Goal: Task Accomplishment & Management: Use online tool/utility

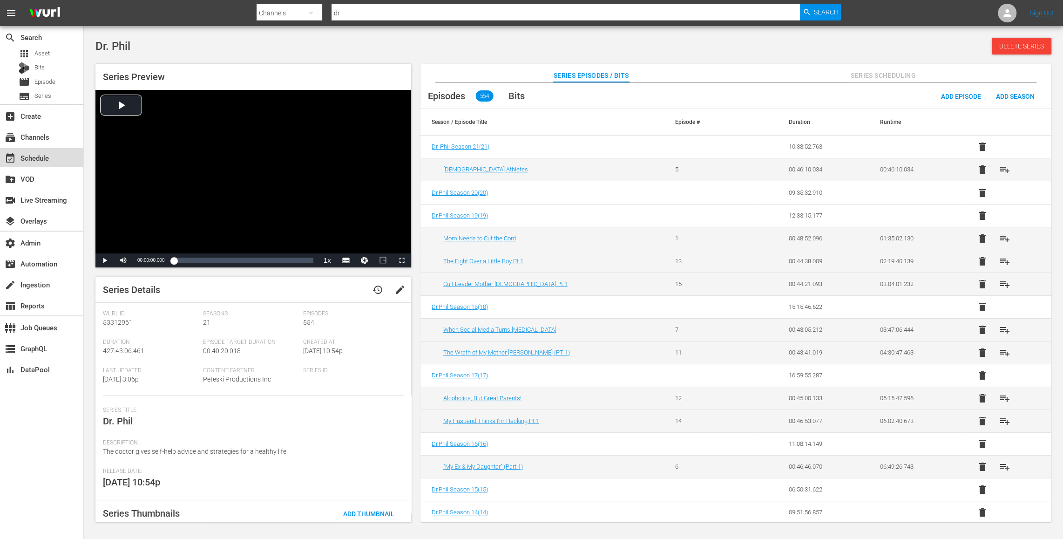
click at [58, 160] on div "event_available Schedule" at bounding box center [41, 157] width 83 height 19
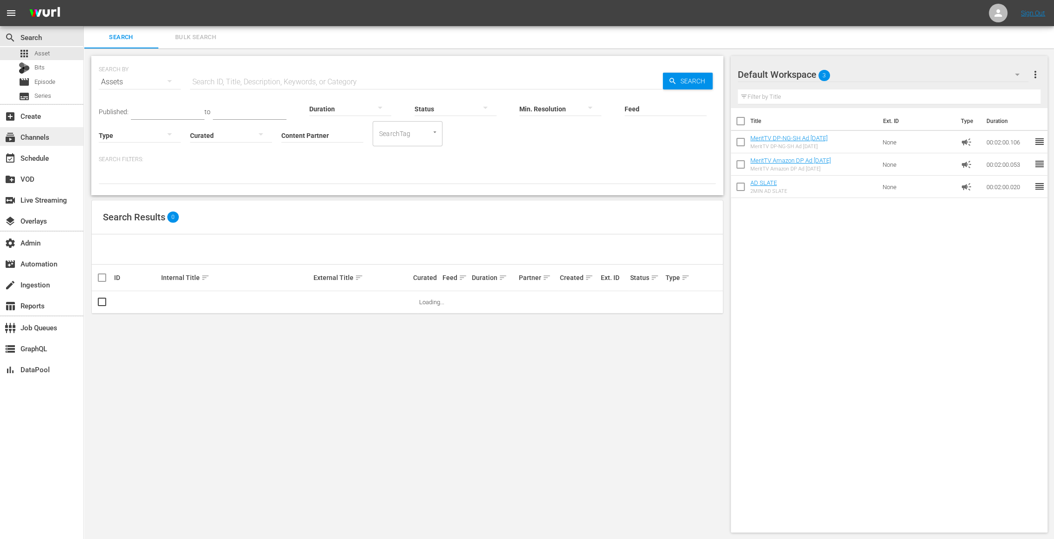
click at [59, 143] on div "subscriptions Channels" at bounding box center [41, 136] width 83 height 19
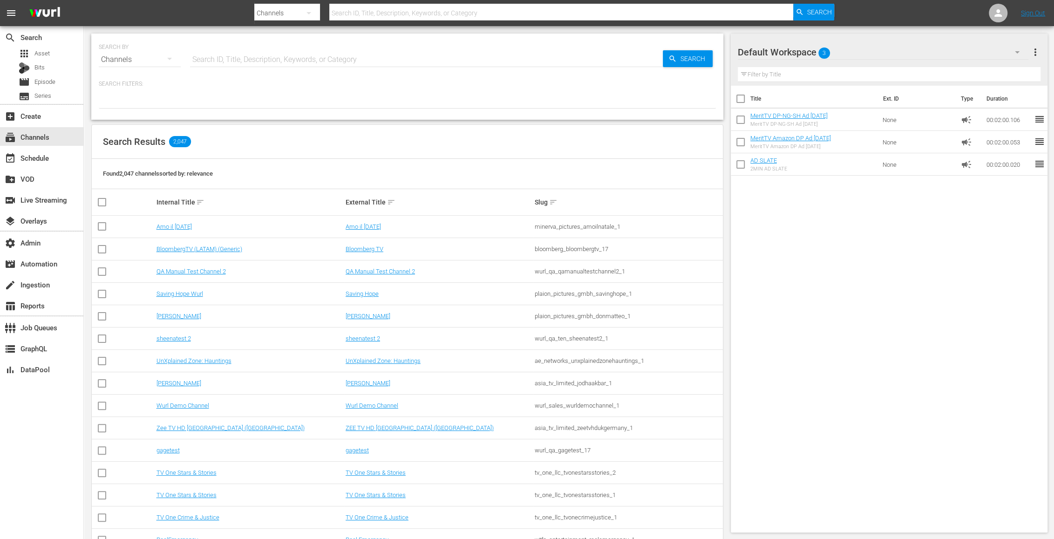
click at [213, 63] on input "text" at bounding box center [426, 59] width 473 height 22
type input "zee"
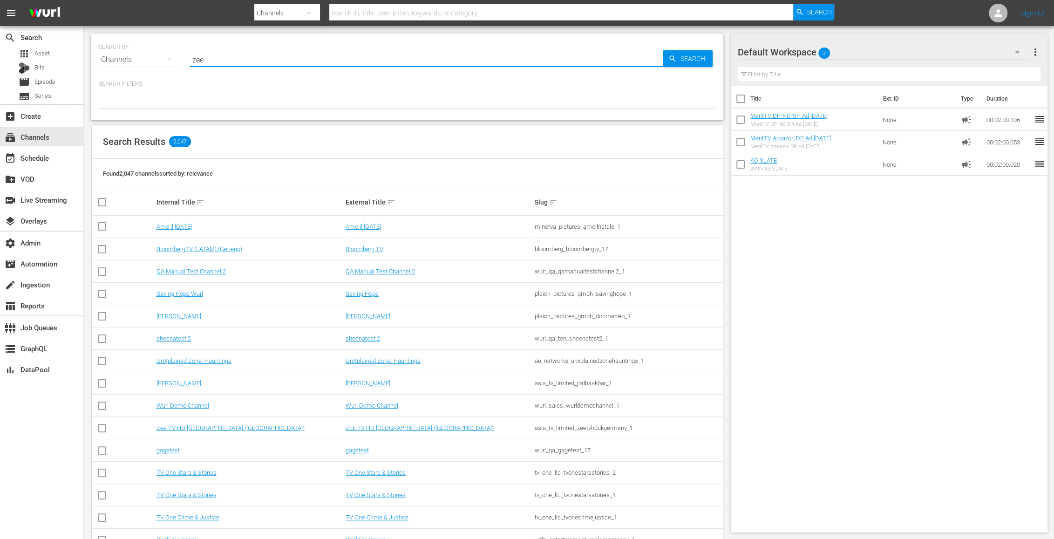
type input "zee"
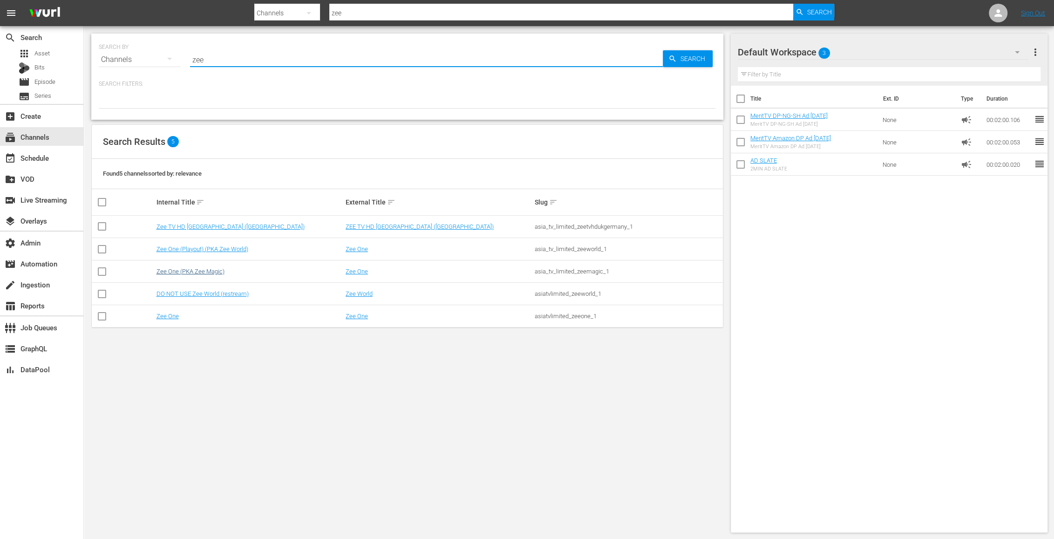
type input "zee"
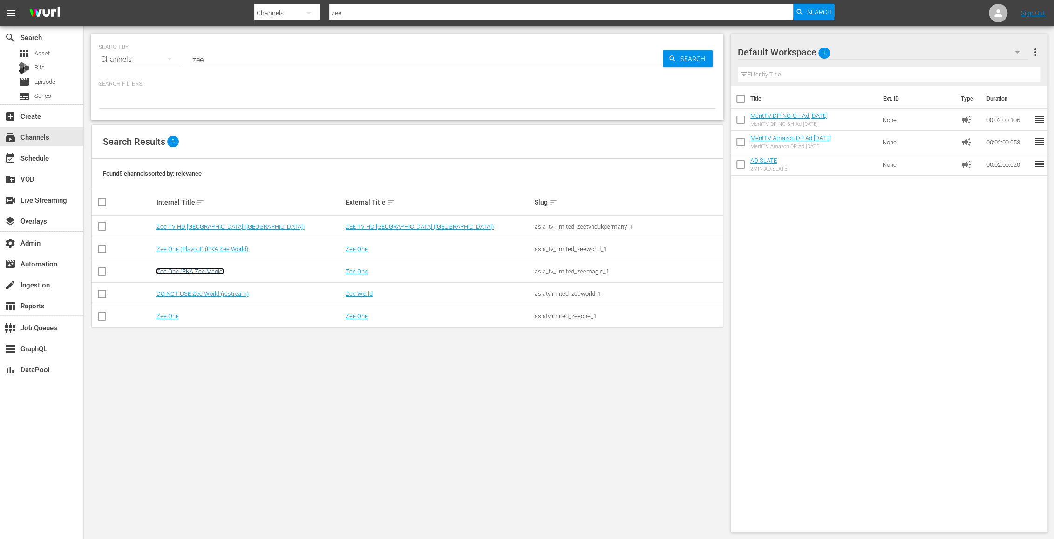
click at [208, 271] on link "Zee One (PKA Zee Magic)" at bounding box center [190, 271] width 68 height 7
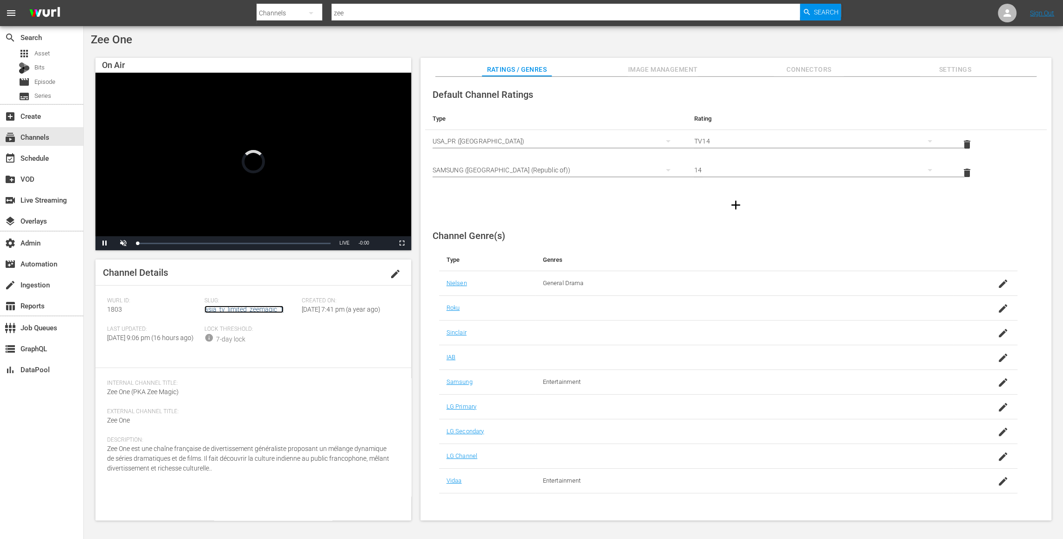
click at [268, 306] on link "asia_tv_limited_zeemagic_1" at bounding box center [243, 309] width 79 height 7
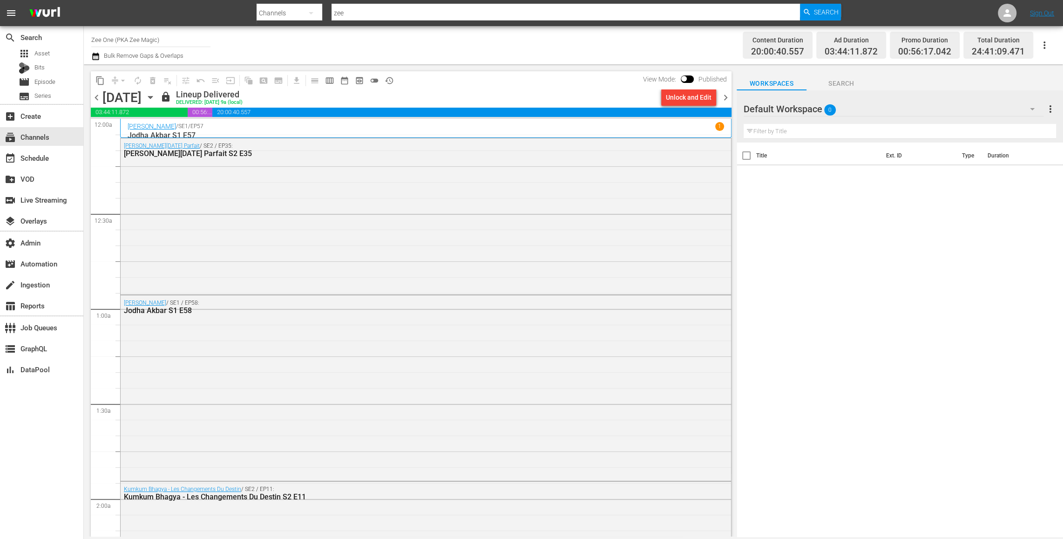
click at [95, 55] on icon "button" at bounding box center [95, 56] width 7 height 7
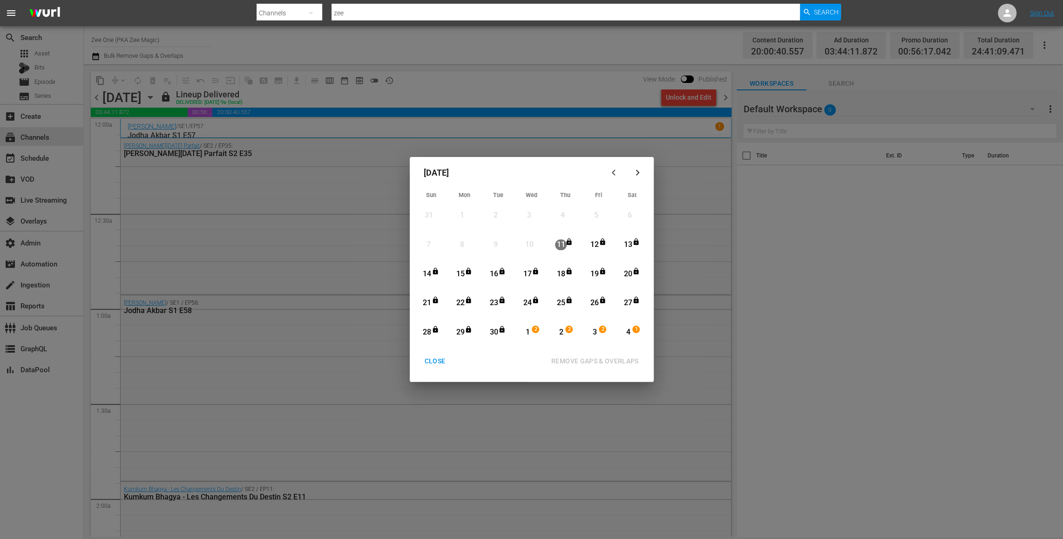
click at [441, 365] on div "CLOSE" at bounding box center [435, 361] width 36 height 12
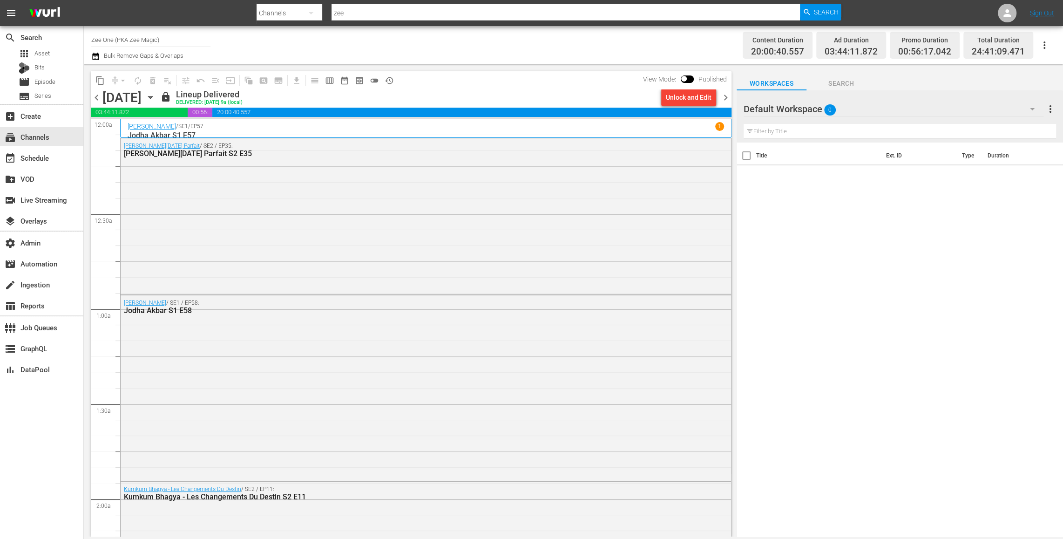
click at [152, 96] on icon "button" at bounding box center [150, 97] width 4 height 2
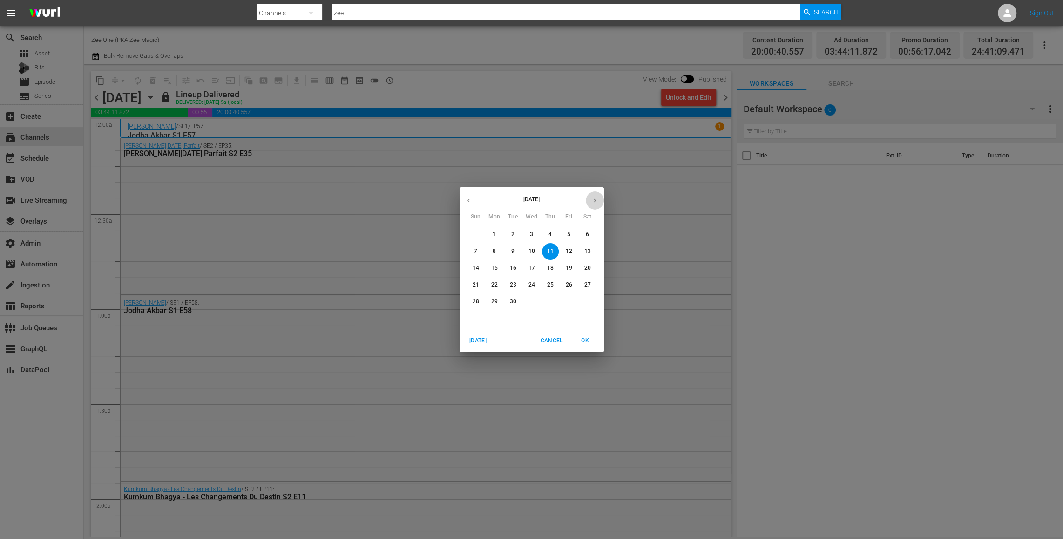
click at [598, 196] on button "button" at bounding box center [595, 200] width 18 height 18
click at [531, 233] on p "1" at bounding box center [531, 235] width 3 height 8
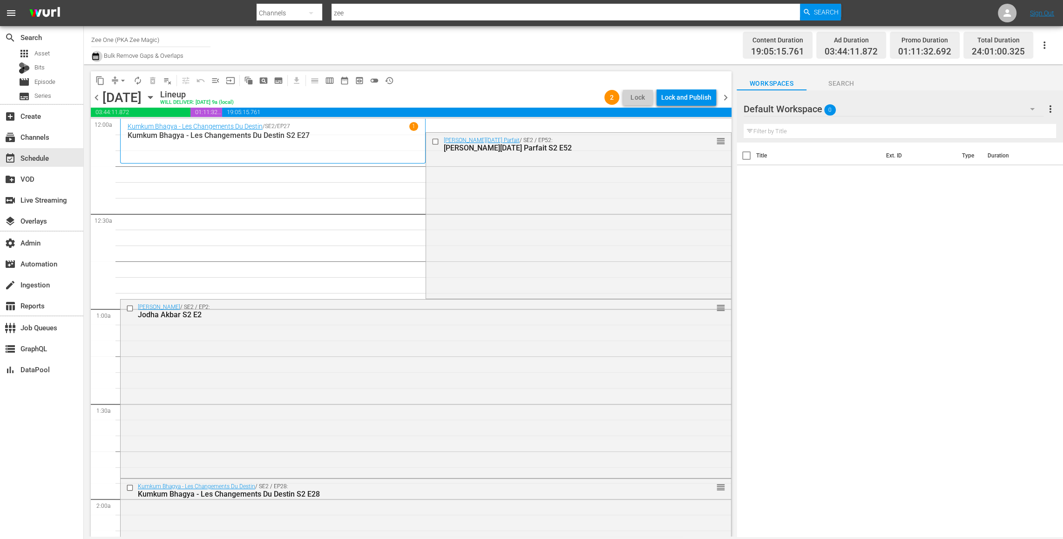
click at [96, 55] on icon "button" at bounding box center [95, 56] width 7 height 7
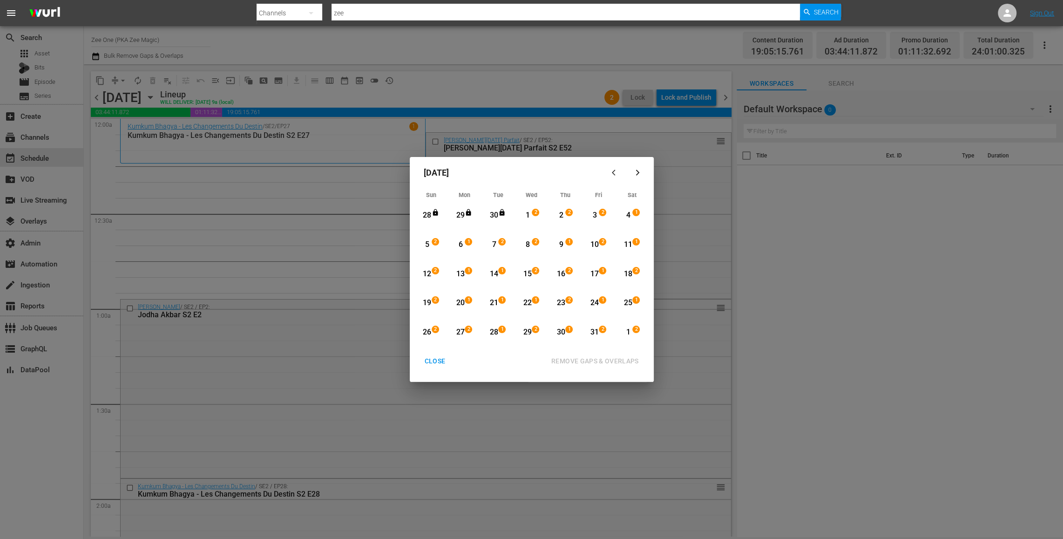
click at [531, 217] on div "1" at bounding box center [528, 215] width 12 height 11
click at [559, 276] on div "16" at bounding box center [561, 274] width 12 height 11
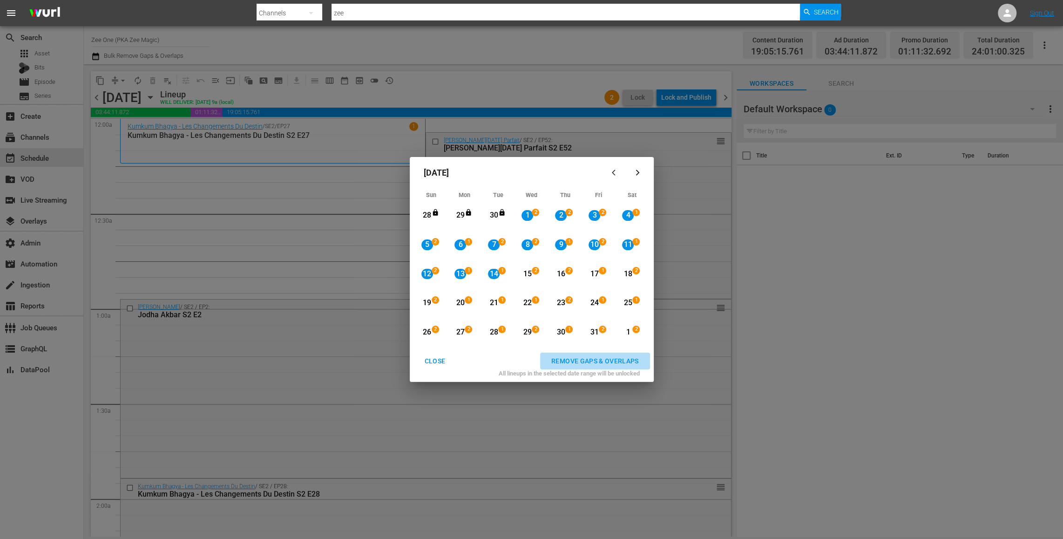
click at [571, 358] on div "REMOVE GAPS & OVERLAPS" at bounding box center [595, 361] width 102 height 12
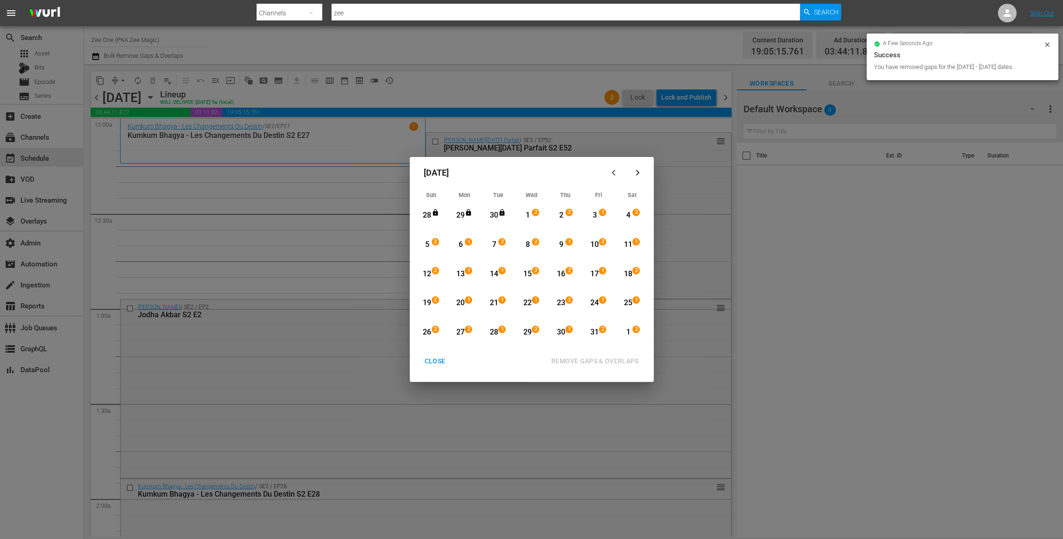
click at [496, 273] on div "14" at bounding box center [494, 274] width 12 height 11
click at [560, 333] on div "30" at bounding box center [561, 332] width 12 height 11
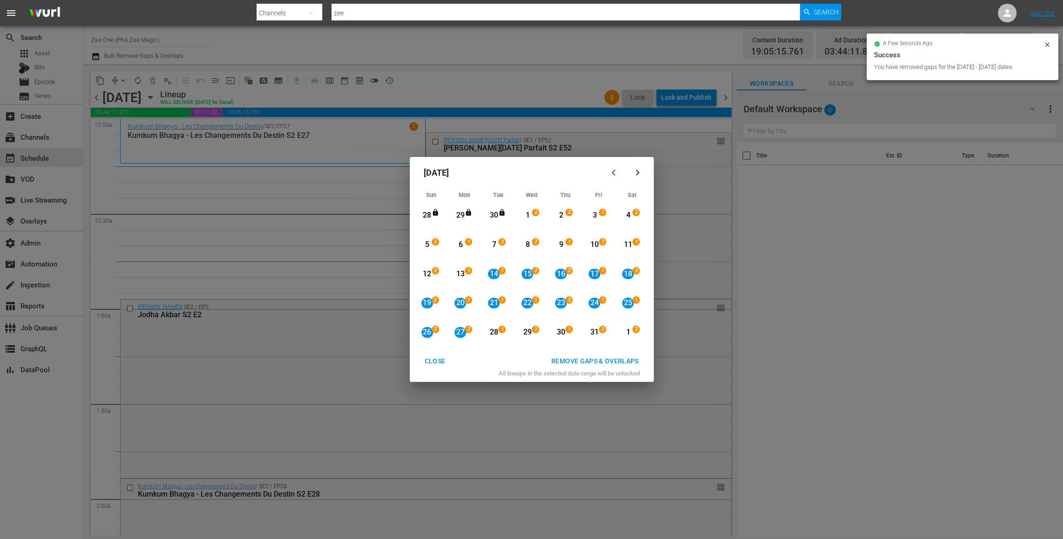
click at [579, 361] on div "REMOVE GAPS & OVERLAPS" at bounding box center [595, 361] width 102 height 12
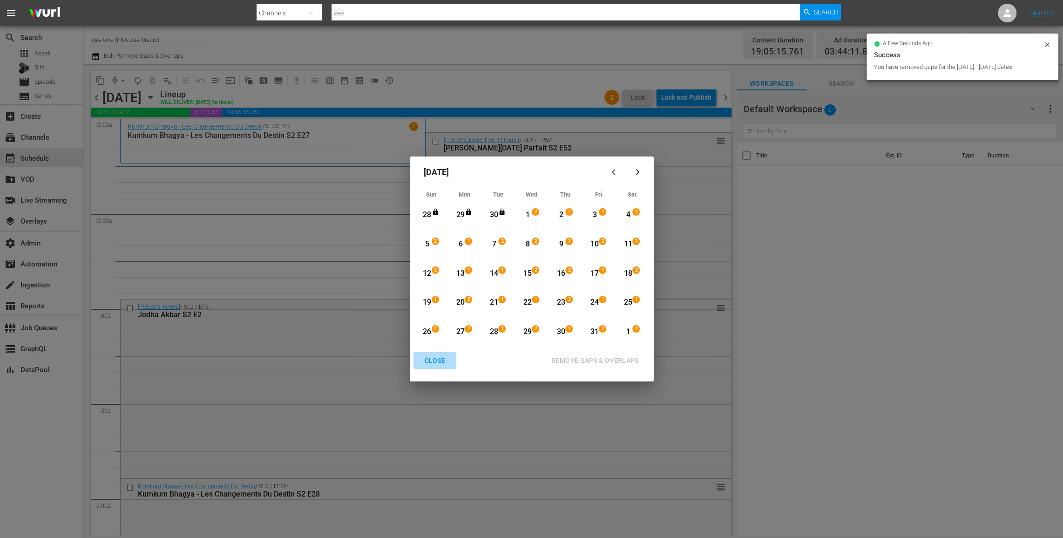
click at [438, 363] on div "CLOSE" at bounding box center [435, 361] width 36 height 12
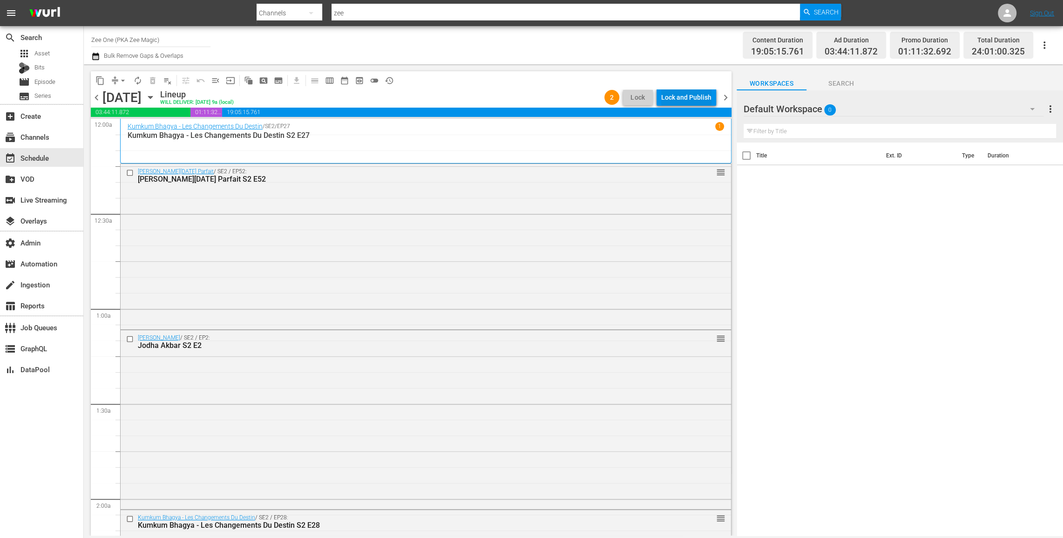
click at [695, 95] on div "Lock and Publish" at bounding box center [686, 97] width 50 height 17
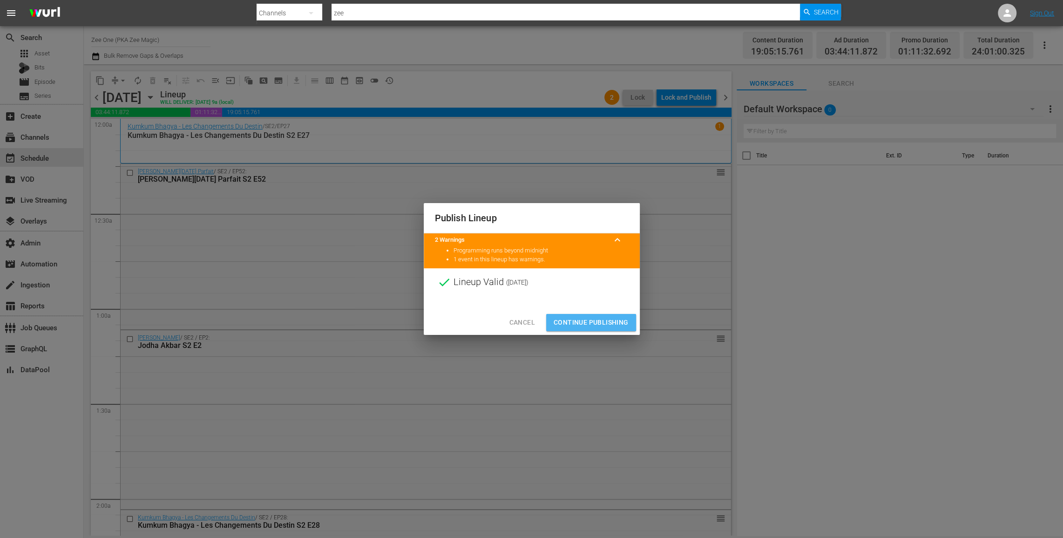
click at [568, 317] on span "Continue Publishing" at bounding box center [591, 323] width 75 height 12
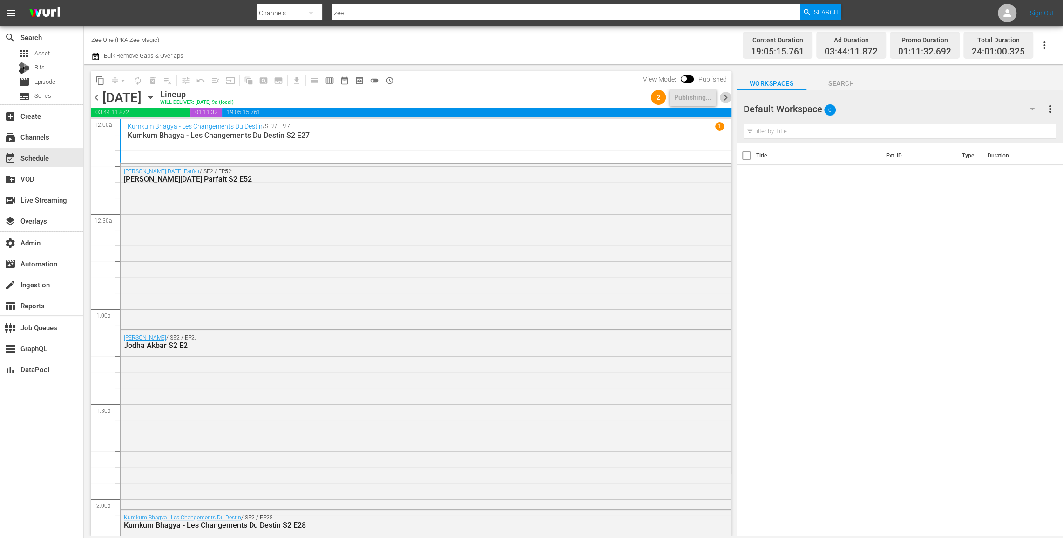
click at [726, 97] on span "chevron_right" at bounding box center [726, 98] width 12 height 12
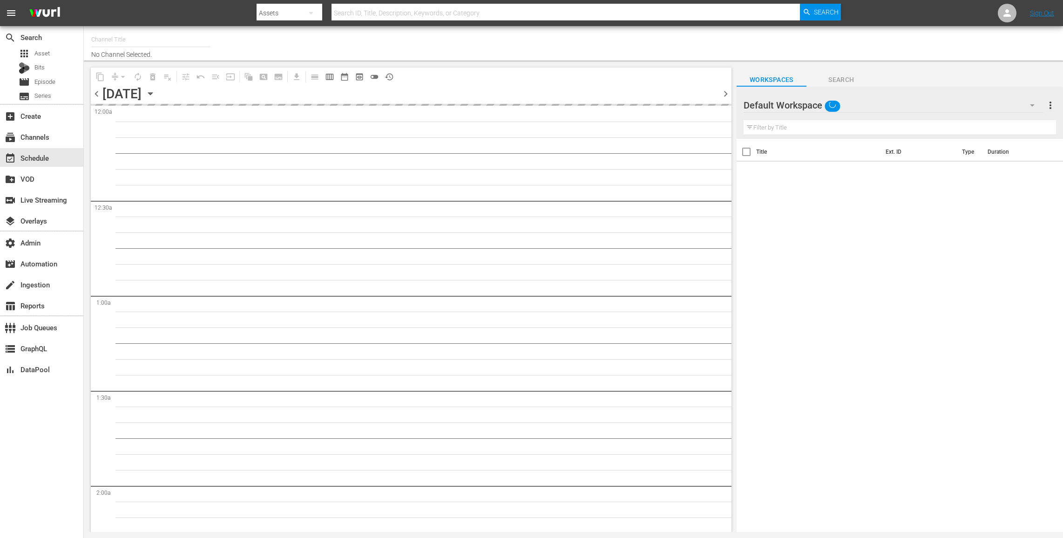
type input "Zee One (PKA Zee Magic) (1803)"
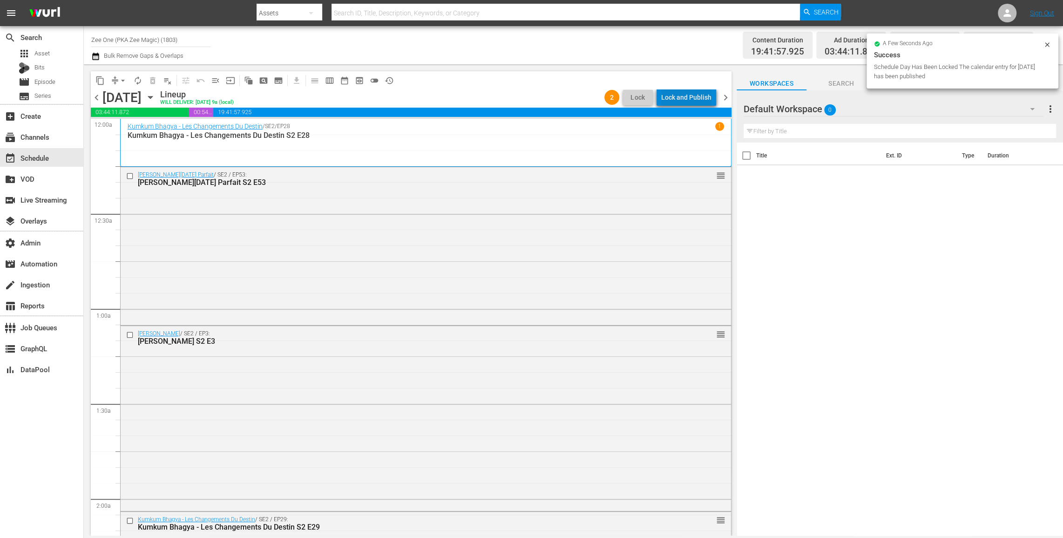
click at [692, 94] on div "Lock and Publish" at bounding box center [686, 97] width 50 height 17
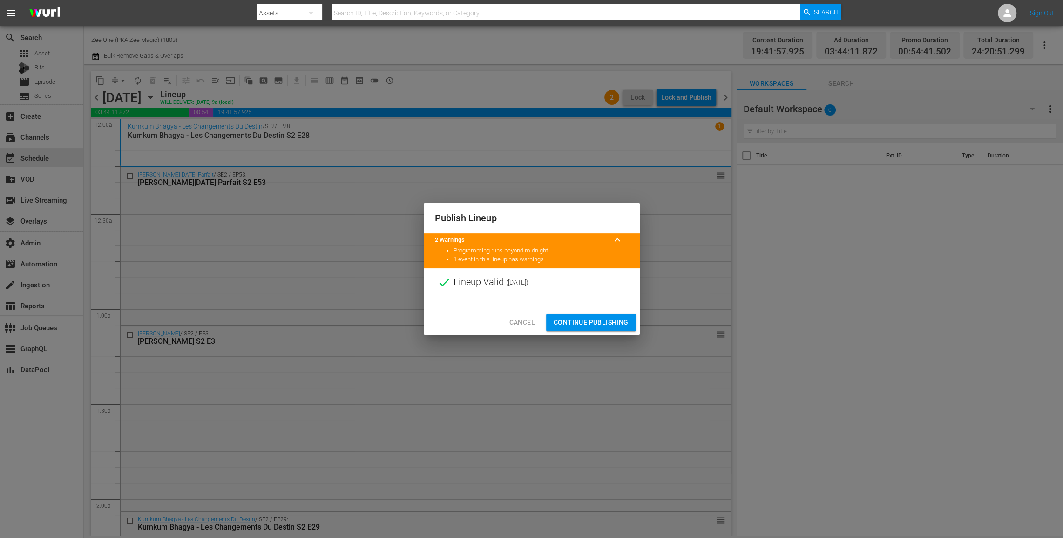
click at [571, 325] on span "Continue Publishing" at bounding box center [591, 323] width 75 height 12
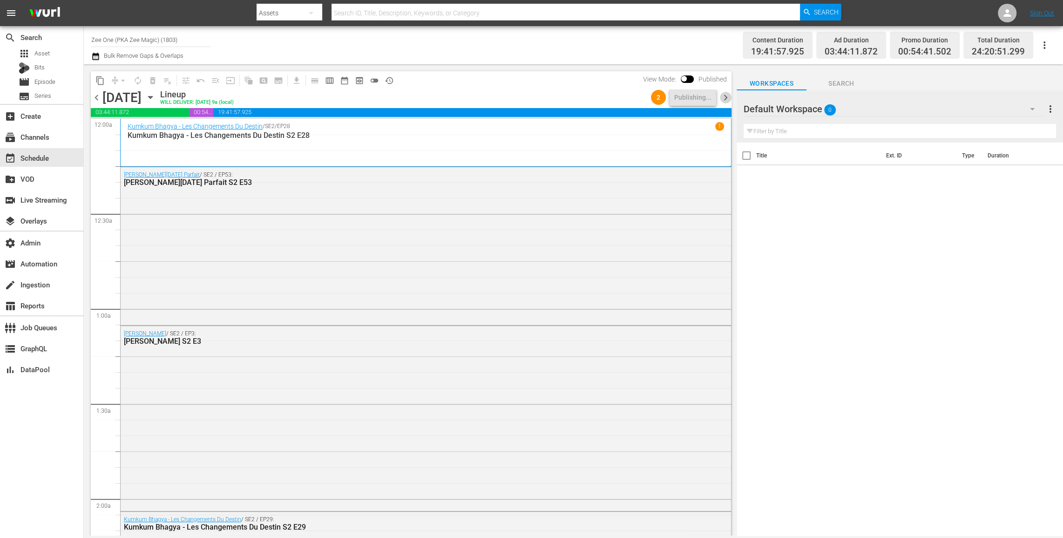
click at [727, 97] on span "chevron_right" at bounding box center [726, 98] width 12 height 12
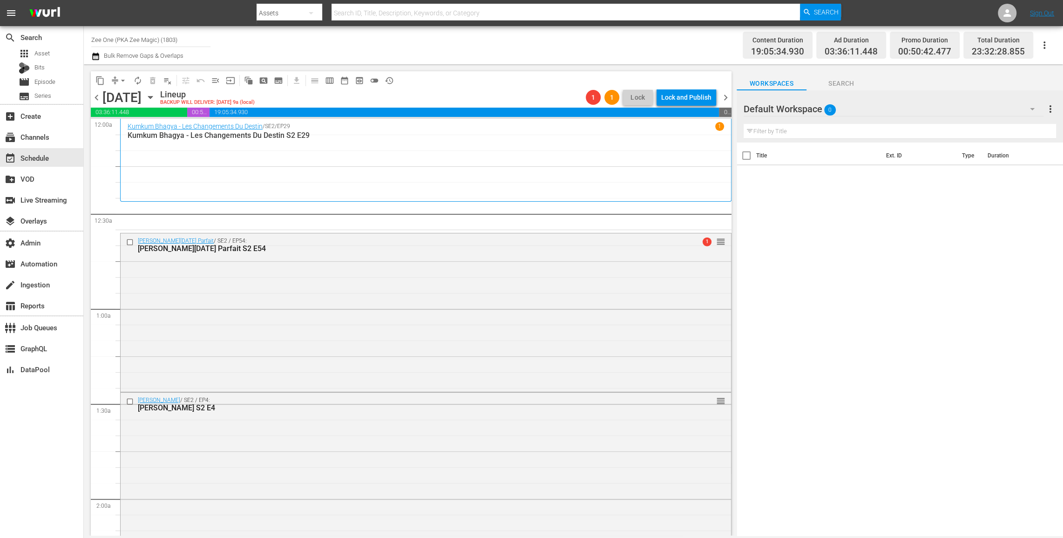
click at [119, 80] on span "arrow_drop_down" at bounding box center [122, 80] width 9 height 9
click at [132, 131] on li "Align to End of Previous Day" at bounding box center [124, 129] width 98 height 15
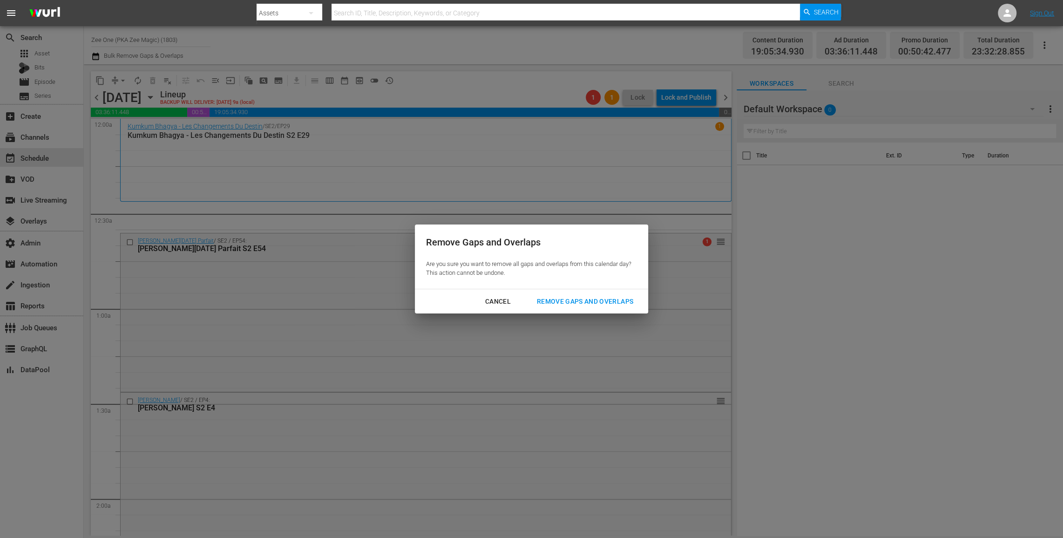
click at [612, 302] on div "Remove Gaps and Overlaps" at bounding box center [585, 302] width 111 height 12
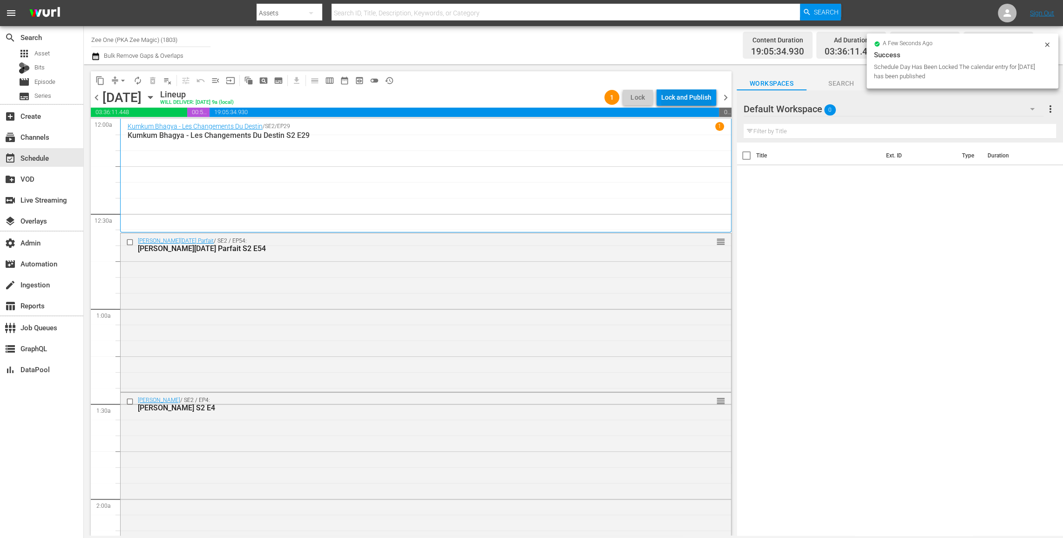
click at [687, 92] on div "Lock and Publish" at bounding box center [686, 97] width 50 height 17
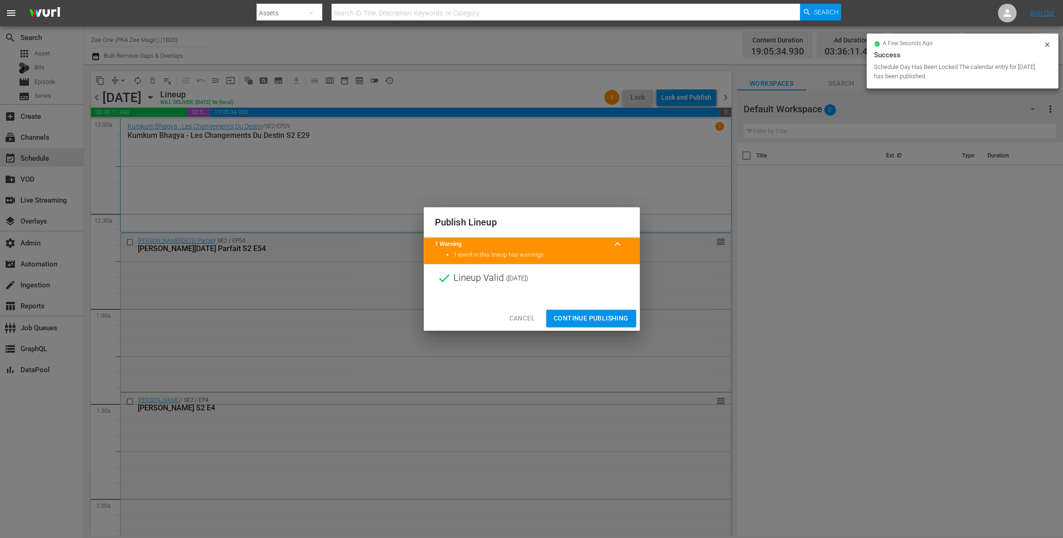
click at [592, 315] on span "Continue Publishing" at bounding box center [591, 319] width 75 height 12
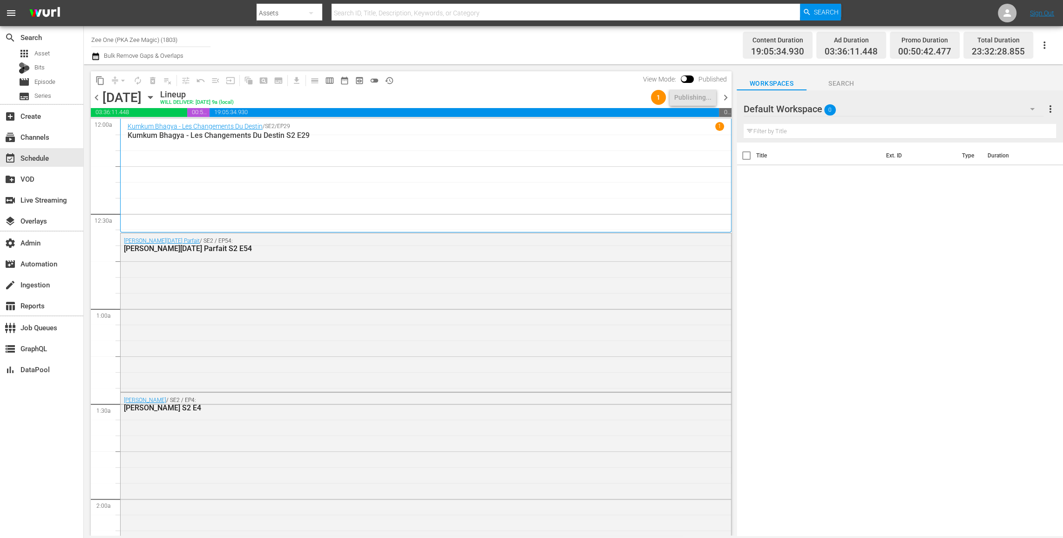
click at [723, 99] on span "chevron_right" at bounding box center [726, 98] width 12 height 12
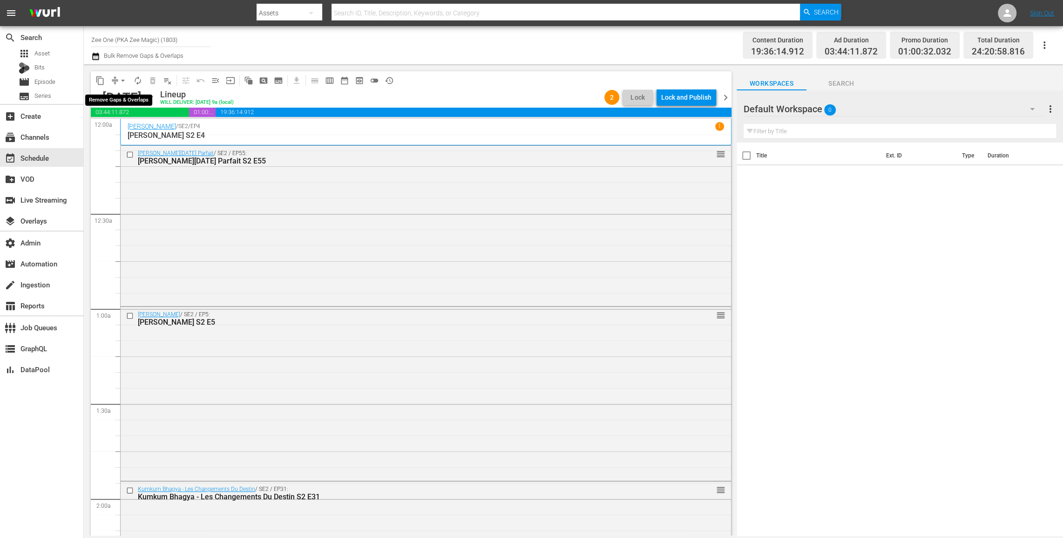
click at [119, 78] on span "arrow_drop_down" at bounding box center [122, 80] width 9 height 9
click at [131, 129] on li "Align to End of Previous Day" at bounding box center [124, 129] width 98 height 15
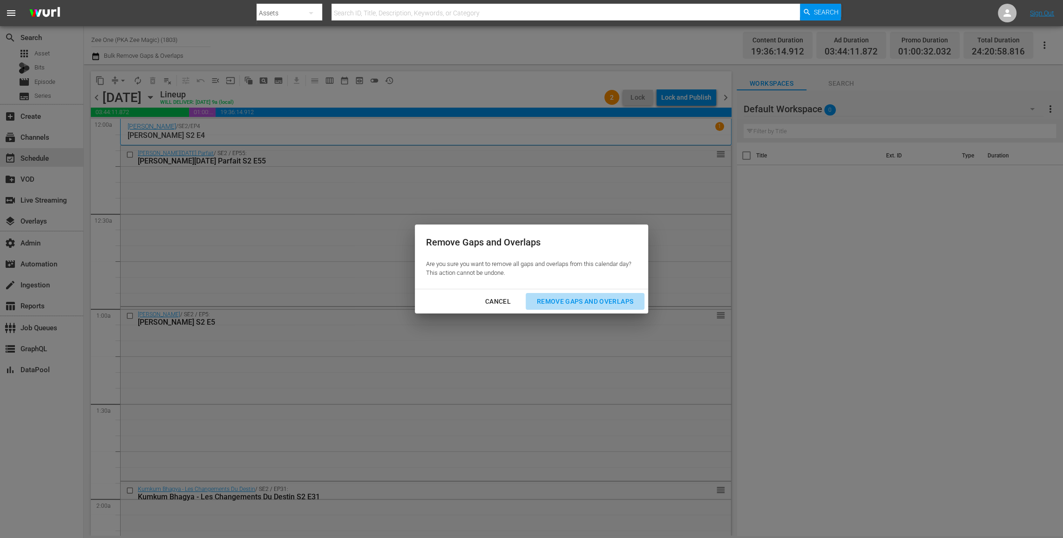
click at [613, 303] on div "Remove Gaps and Overlaps" at bounding box center [585, 302] width 111 height 12
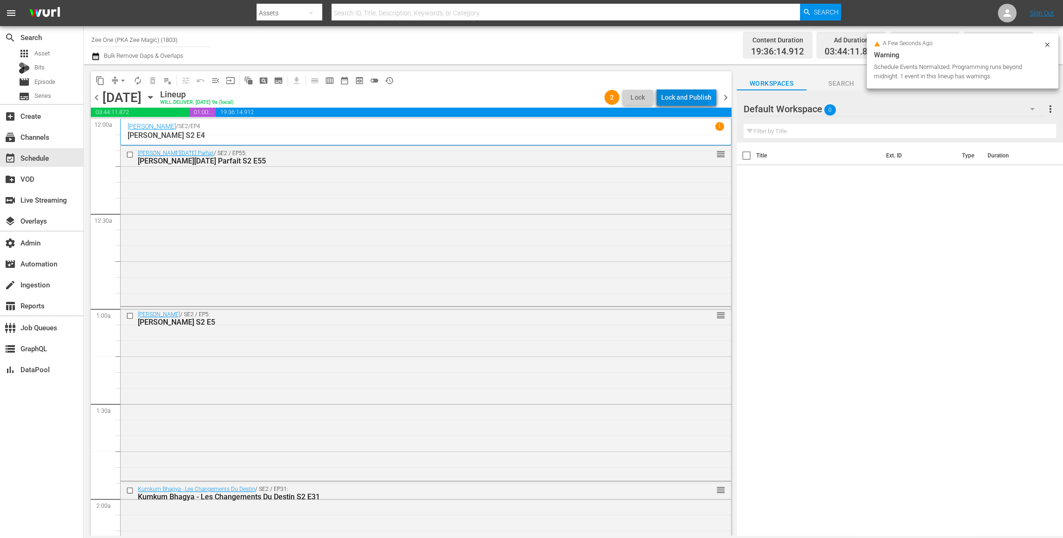
click at [680, 97] on div "Lock and Publish" at bounding box center [686, 97] width 50 height 17
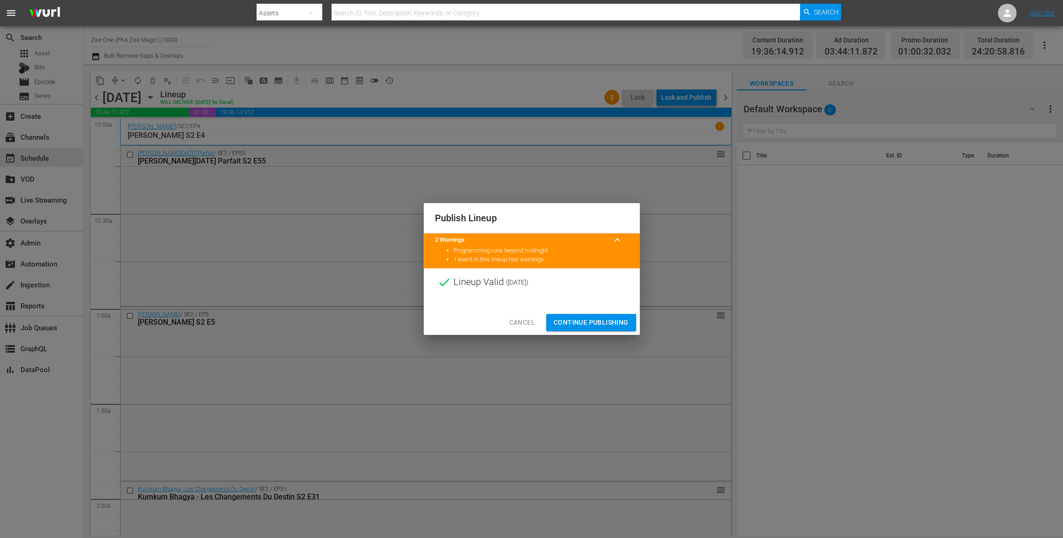
click at [574, 317] on span "Continue Publishing" at bounding box center [591, 323] width 75 height 12
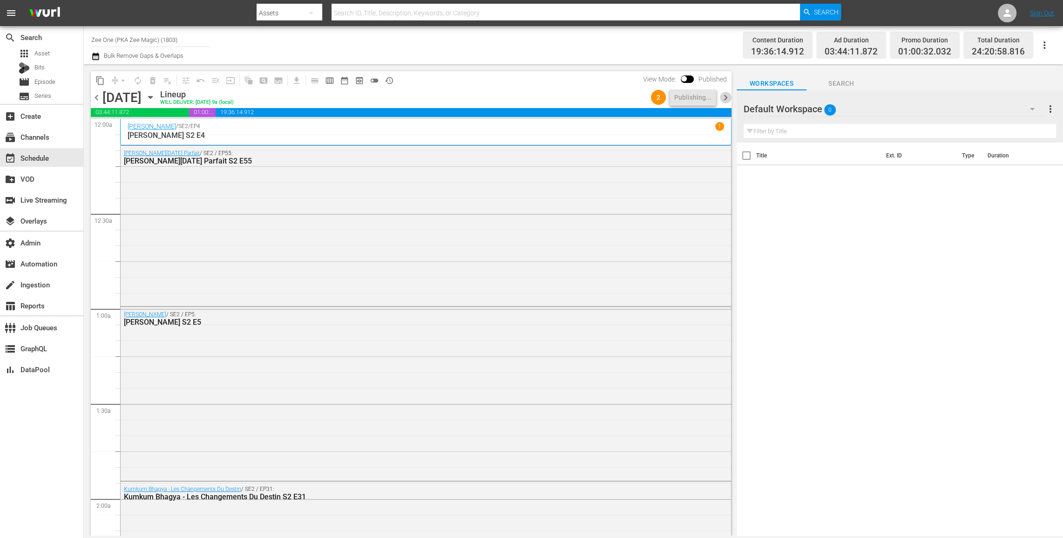
click at [725, 100] on span "chevron_right" at bounding box center [726, 98] width 12 height 12
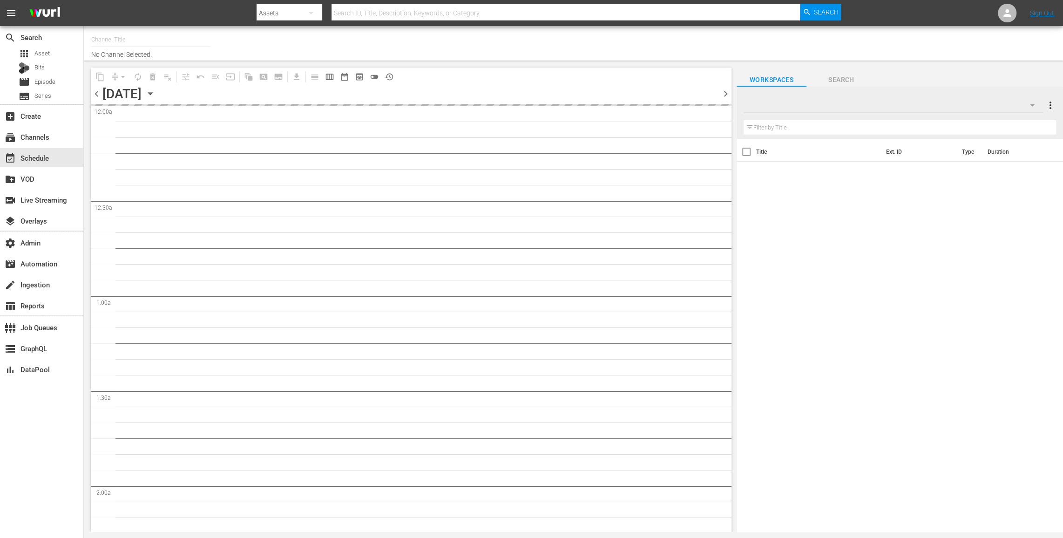
type input "Zee One (PKA Zee Magic) (1803)"
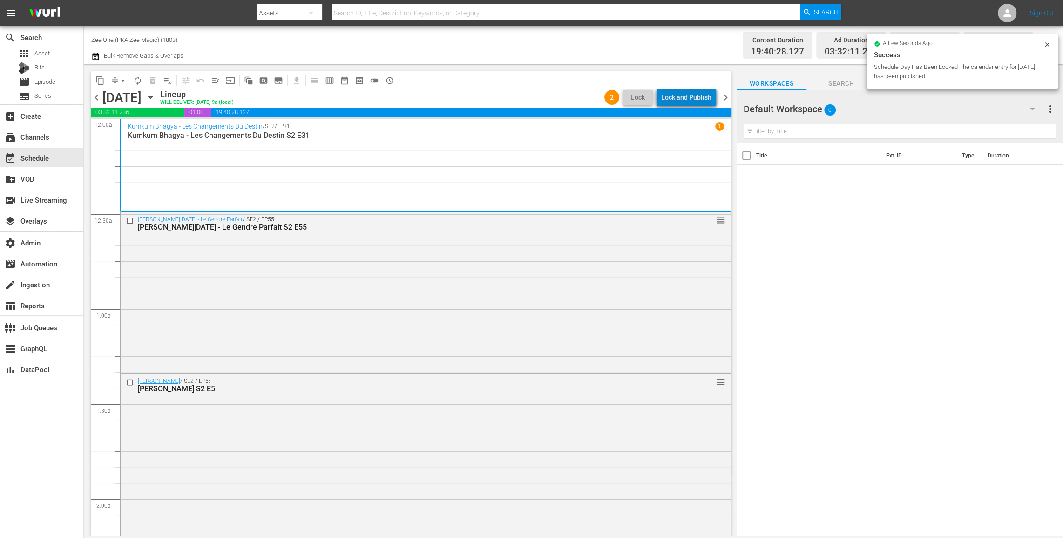
click at [693, 98] on div "Lock and Publish" at bounding box center [686, 97] width 50 height 17
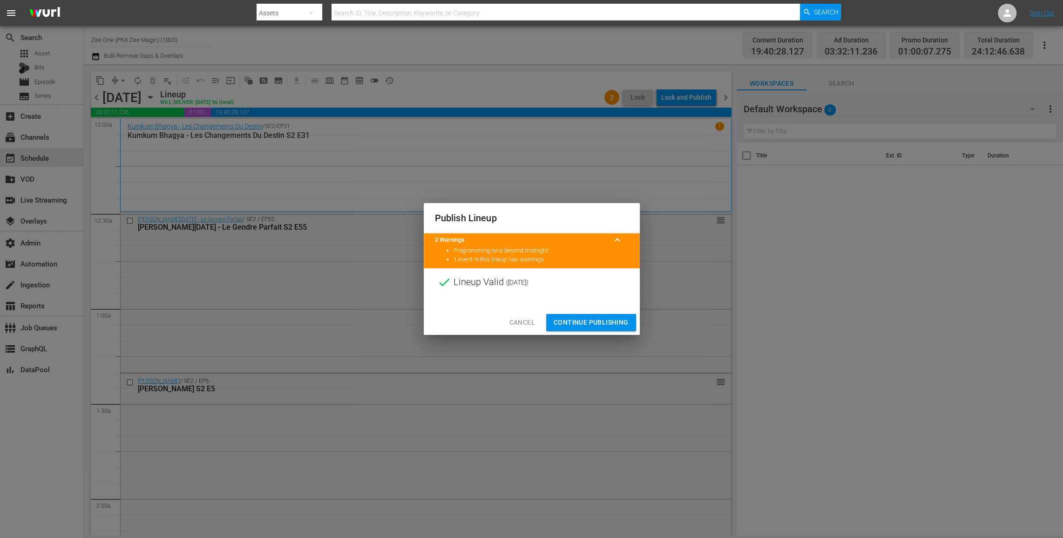
click at [585, 323] on span "Continue Publishing" at bounding box center [591, 323] width 75 height 12
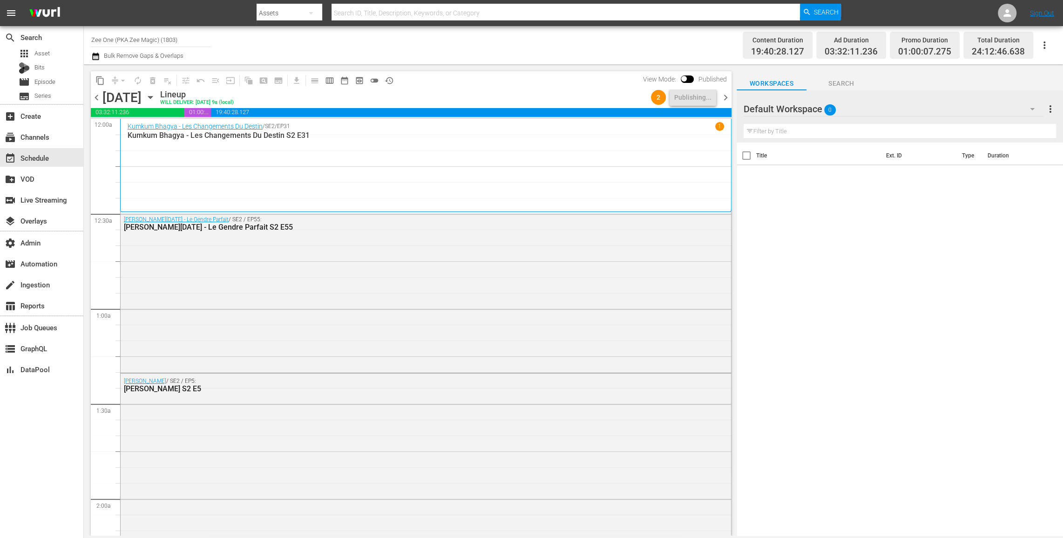
click at [726, 98] on span "chevron_right" at bounding box center [726, 98] width 12 height 12
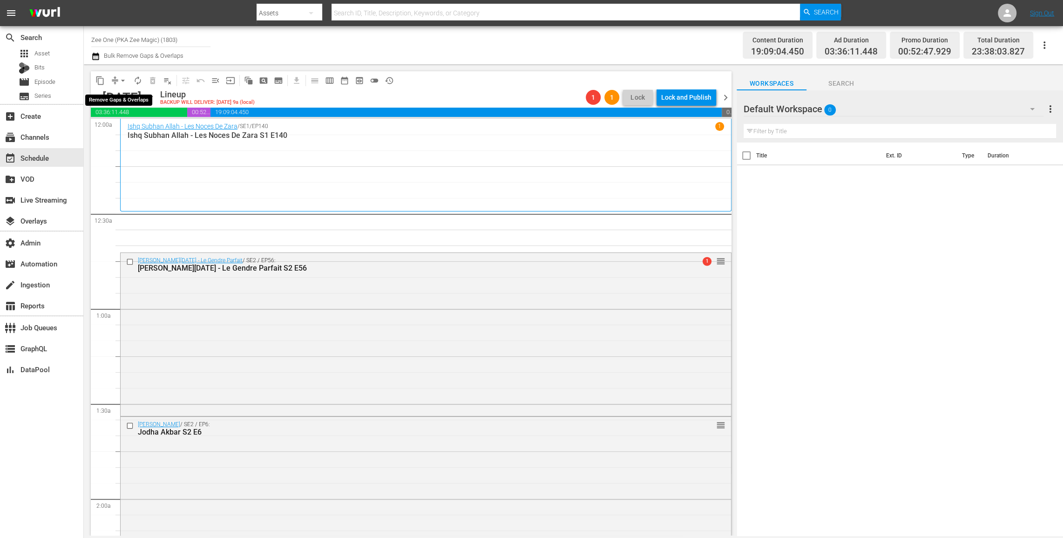
click at [122, 77] on span "arrow_drop_down" at bounding box center [122, 80] width 9 height 9
click at [123, 129] on li "Align to End of Previous Day" at bounding box center [124, 129] width 98 height 15
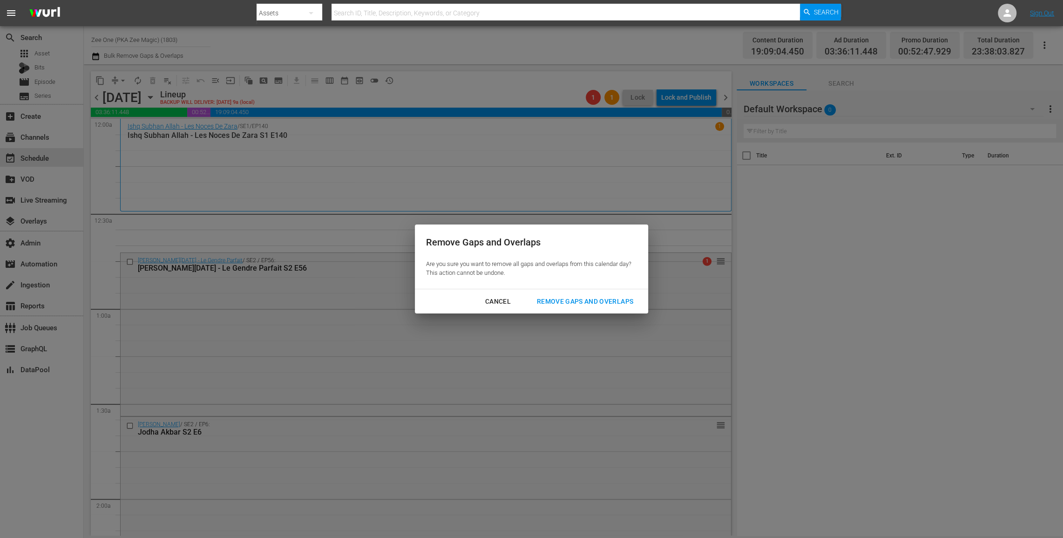
click at [627, 298] on div "Remove Gaps and Overlaps" at bounding box center [585, 302] width 111 height 12
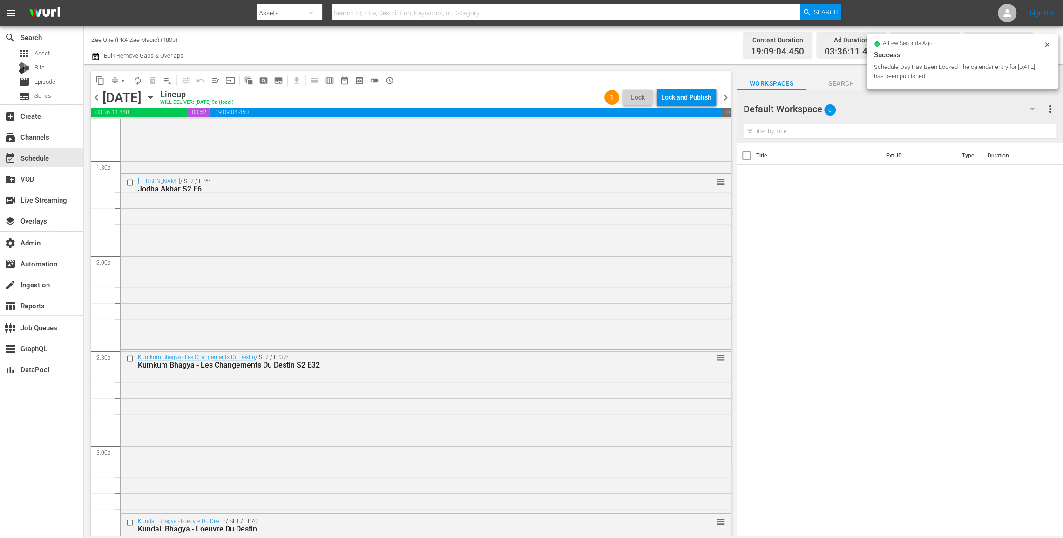
scroll to position [19, 0]
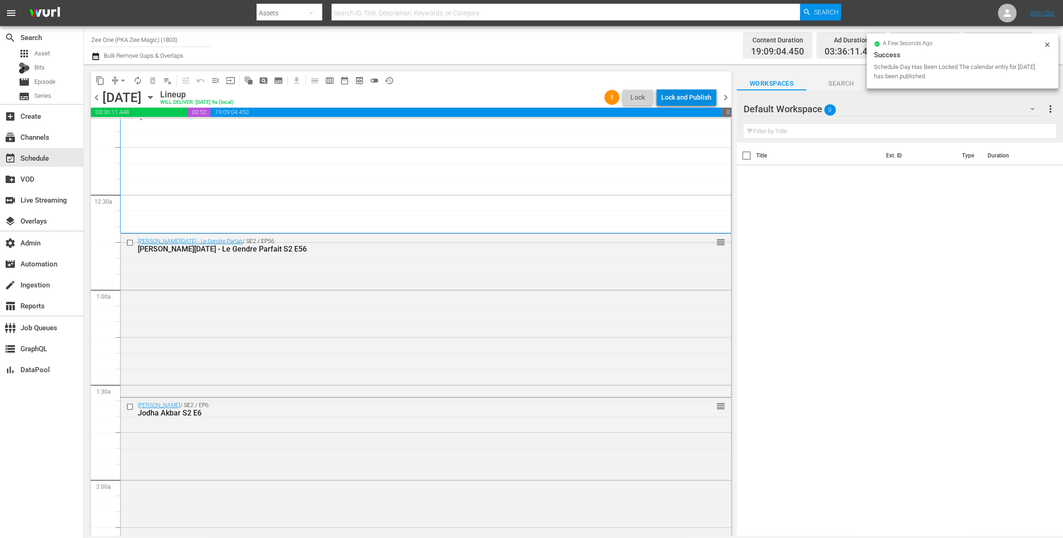
click at [699, 101] on div "Lock and Publish" at bounding box center [686, 97] width 50 height 17
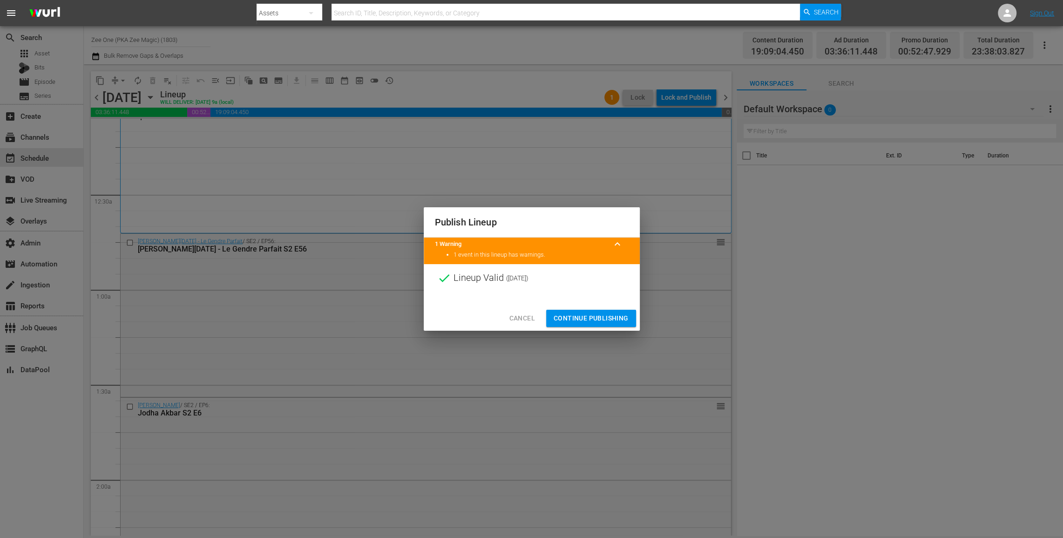
click at [611, 317] on span "Continue Publishing" at bounding box center [591, 319] width 75 height 12
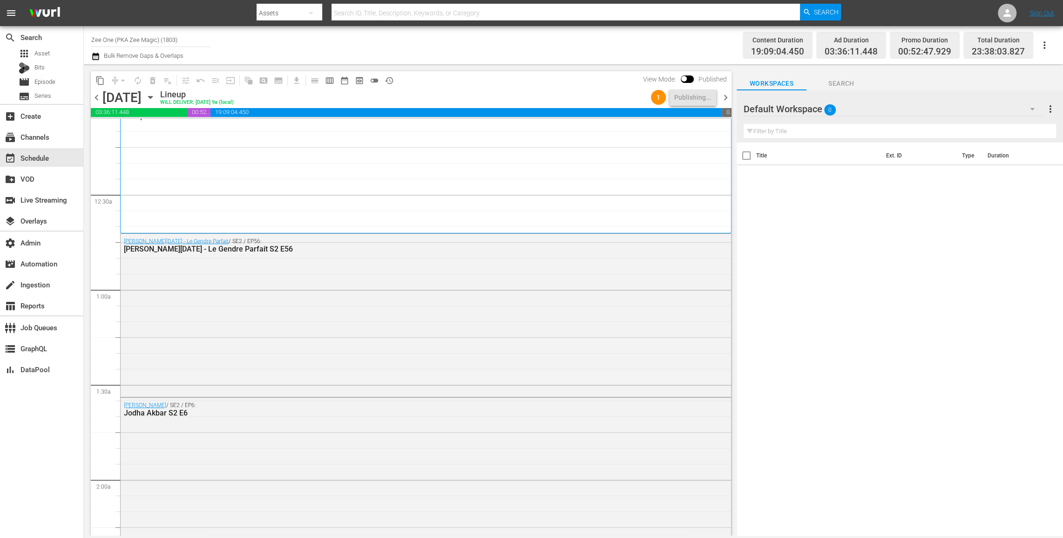
click at [725, 96] on span "chevron_right" at bounding box center [726, 98] width 12 height 12
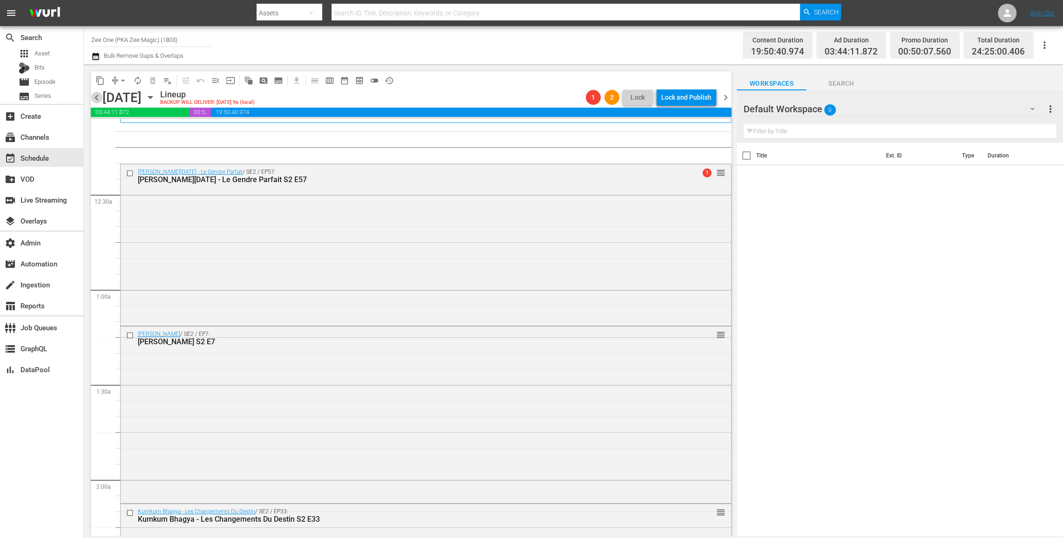
click at [97, 98] on span "chevron_left" at bounding box center [97, 98] width 12 height 12
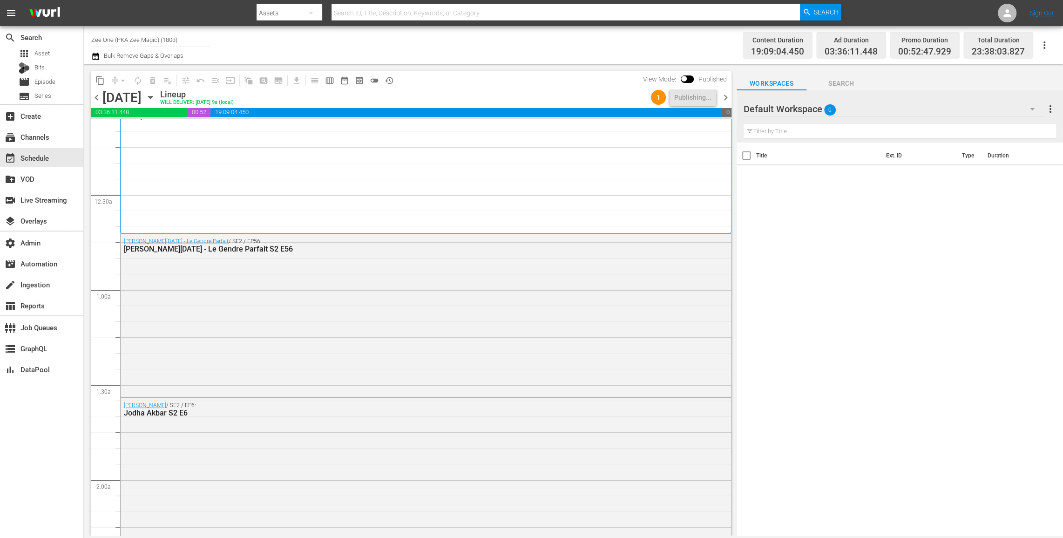
click at [725, 96] on span "chevron_right" at bounding box center [726, 98] width 12 height 12
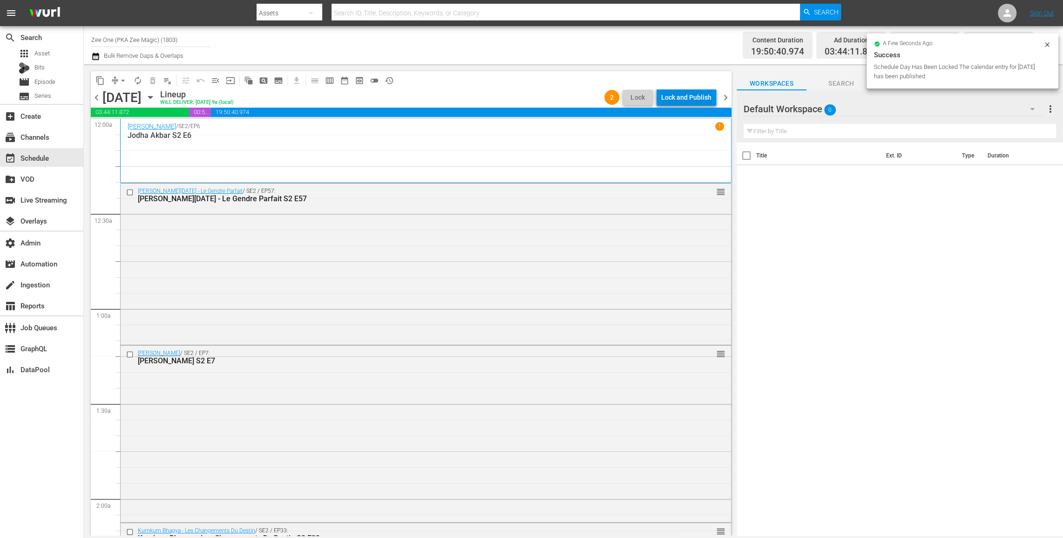
click at [700, 98] on div "Lock and Publish" at bounding box center [686, 97] width 50 height 17
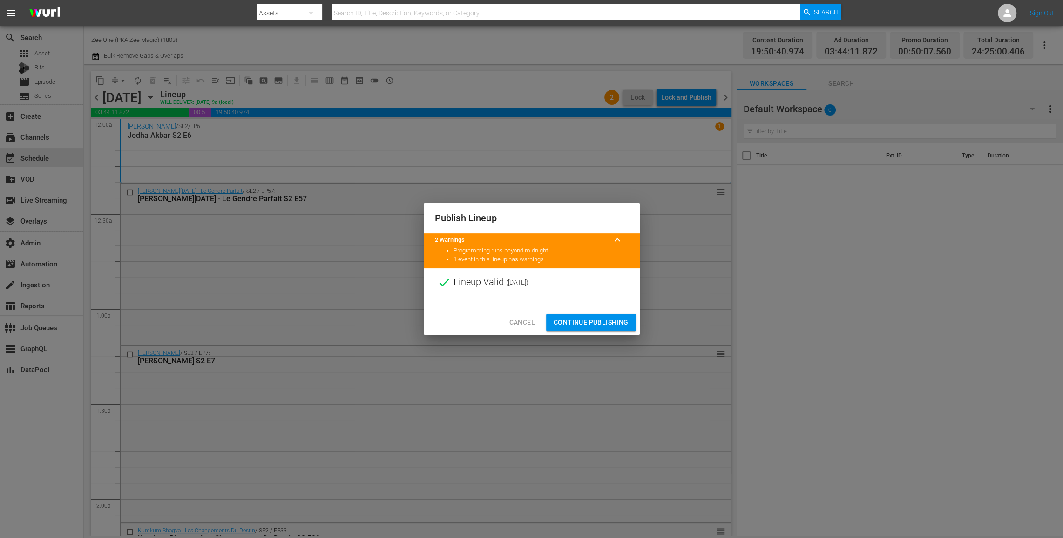
click at [584, 324] on span "Continue Publishing" at bounding box center [591, 323] width 75 height 12
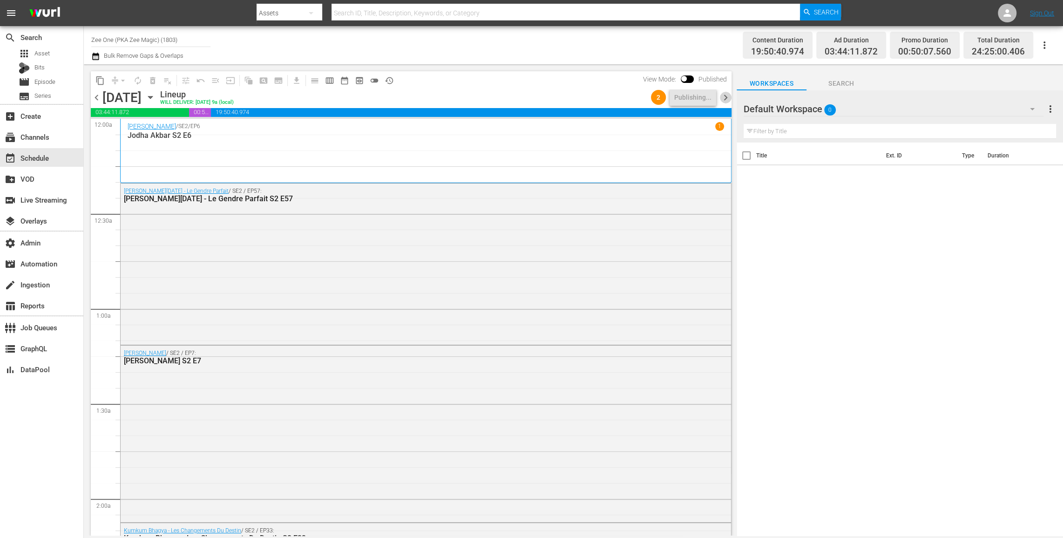
click at [725, 97] on span "chevron_right" at bounding box center [726, 98] width 12 height 12
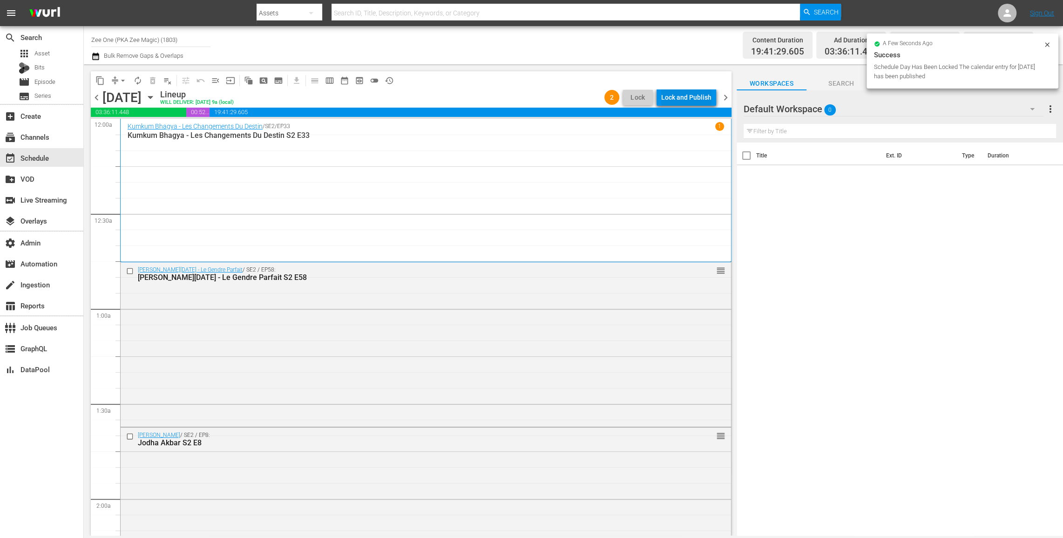
click at [706, 95] on div "Lock and Publish" at bounding box center [686, 97] width 50 height 17
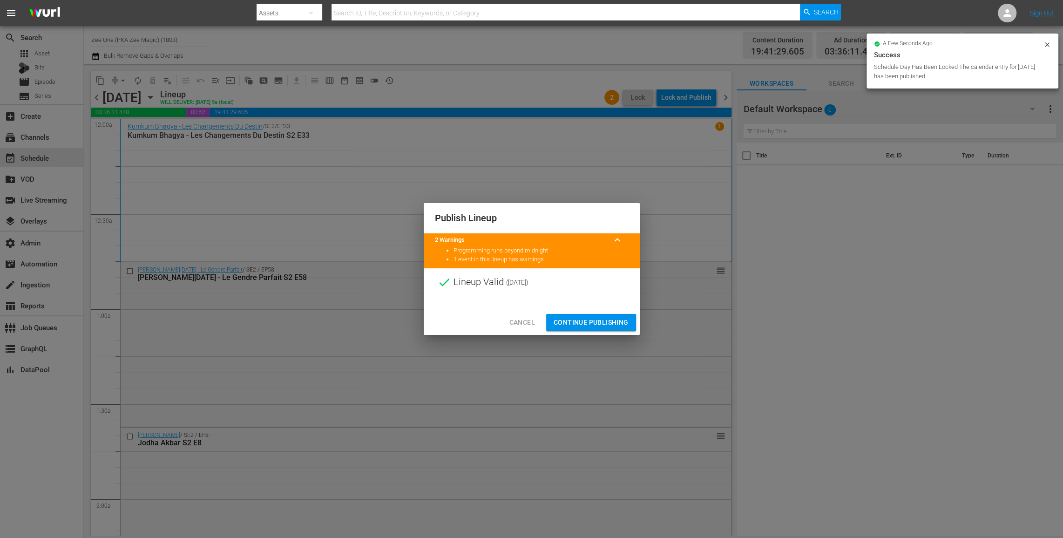
click at [614, 325] on span "Continue Publishing" at bounding box center [591, 323] width 75 height 12
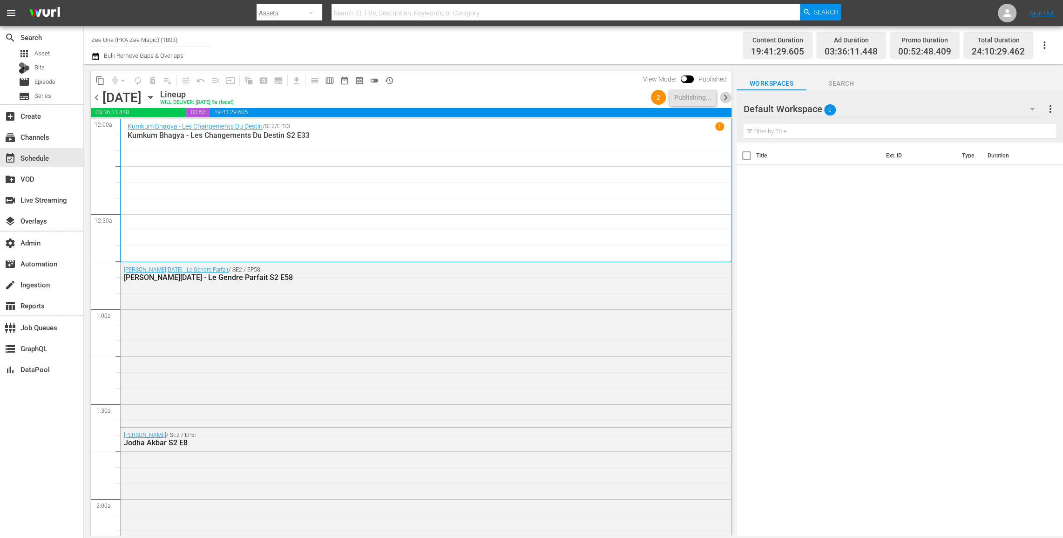
click at [725, 95] on span "chevron_right" at bounding box center [726, 98] width 12 height 12
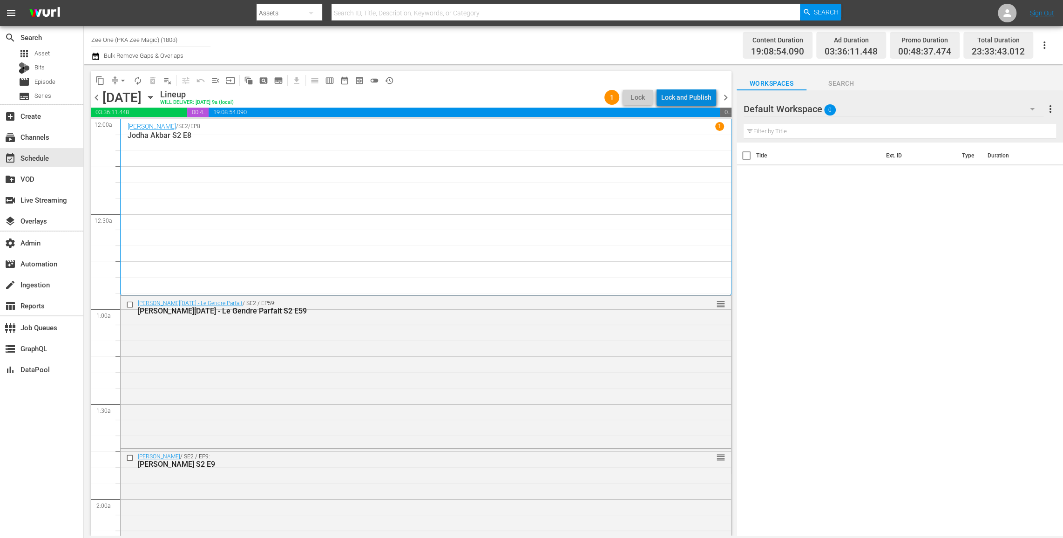
click at [695, 97] on div "Lock and Publish" at bounding box center [686, 97] width 50 height 17
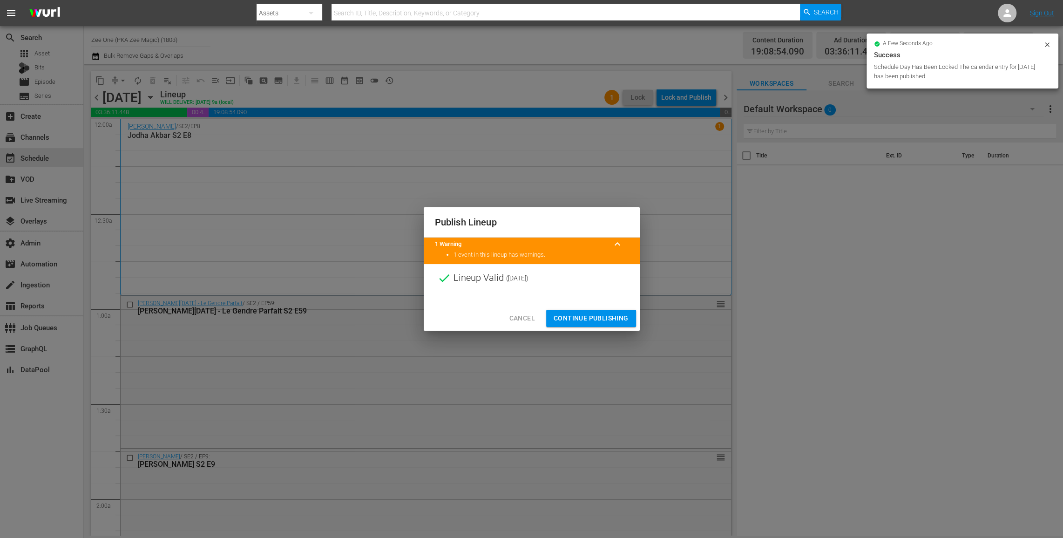
click at [599, 319] on span "Continue Publishing" at bounding box center [591, 319] width 75 height 12
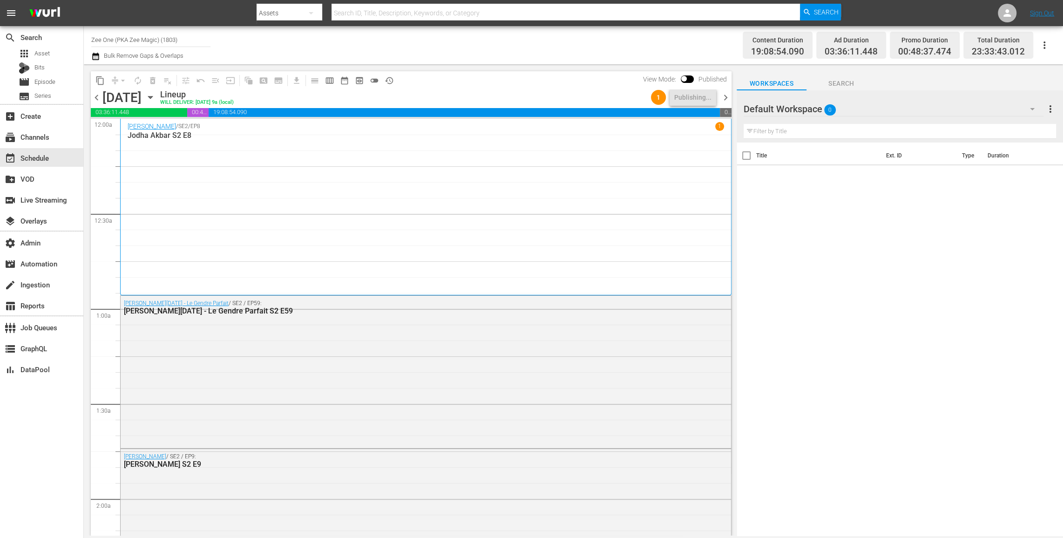
click at [725, 98] on span "chevron_right" at bounding box center [726, 98] width 12 height 12
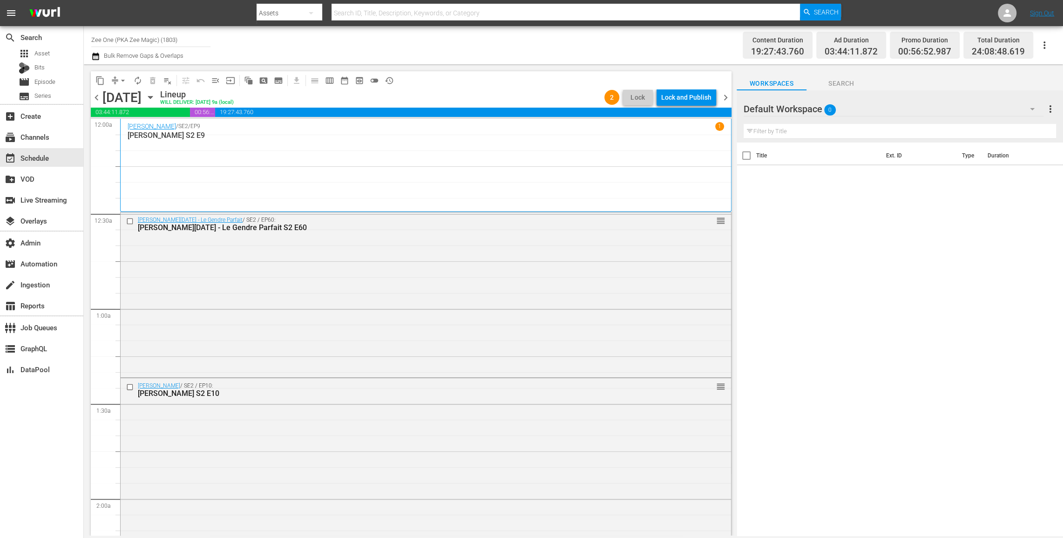
click at [696, 98] on div "Lock and Publish" at bounding box center [686, 97] width 50 height 17
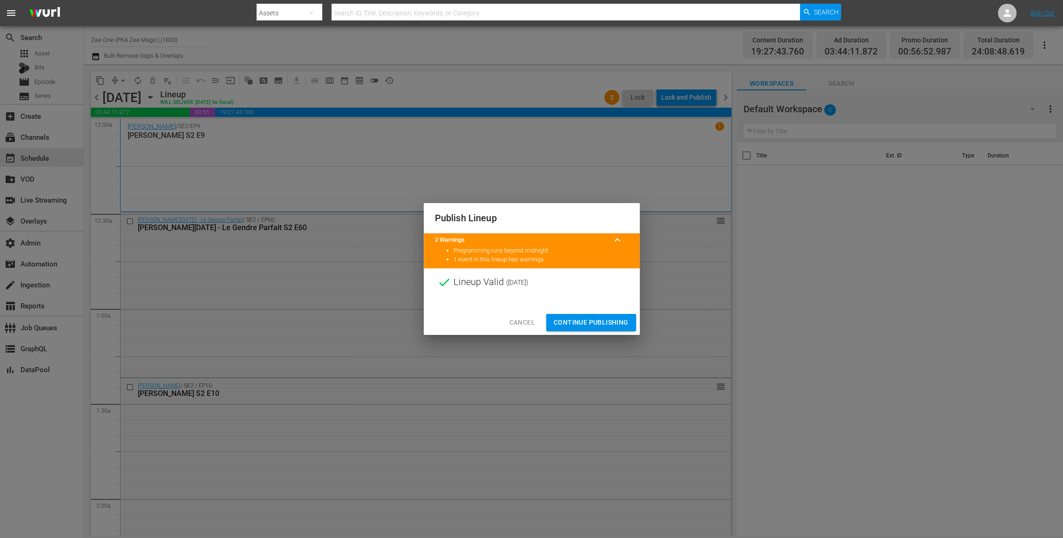
click at [587, 316] on button "Continue Publishing" at bounding box center [591, 322] width 90 height 17
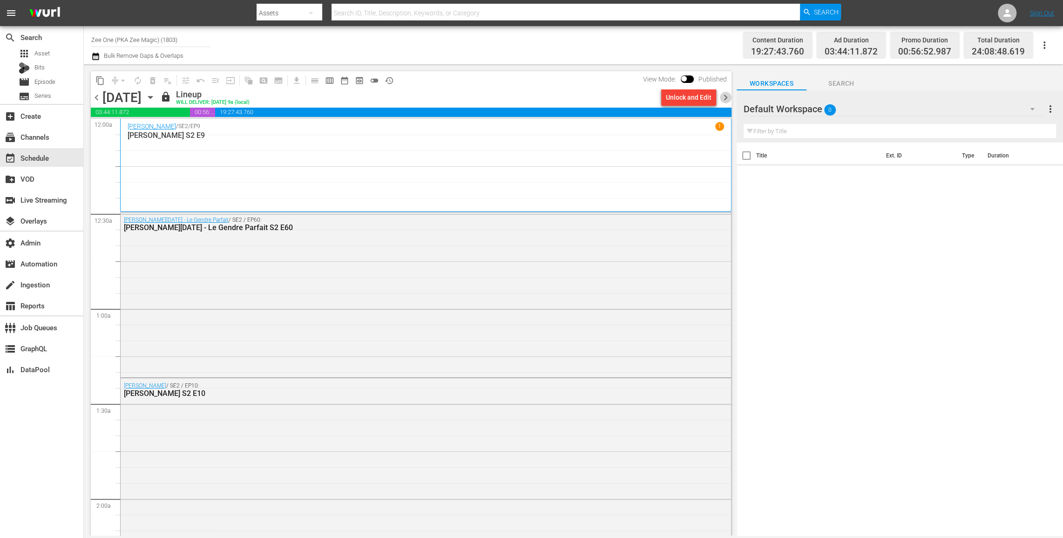
click at [728, 95] on span "chevron_right" at bounding box center [726, 98] width 12 height 12
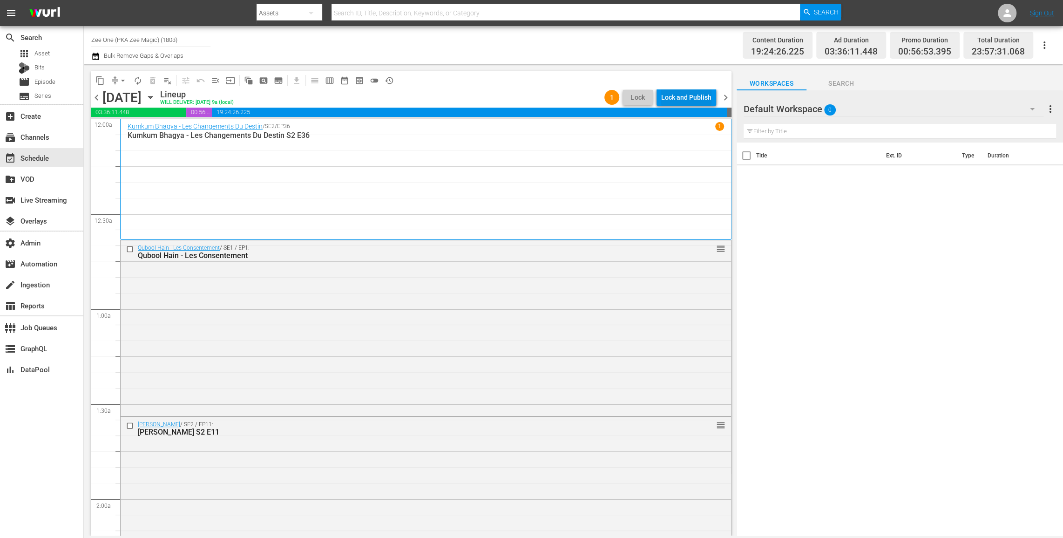
click at [697, 96] on div "Lock and Publish" at bounding box center [686, 97] width 50 height 17
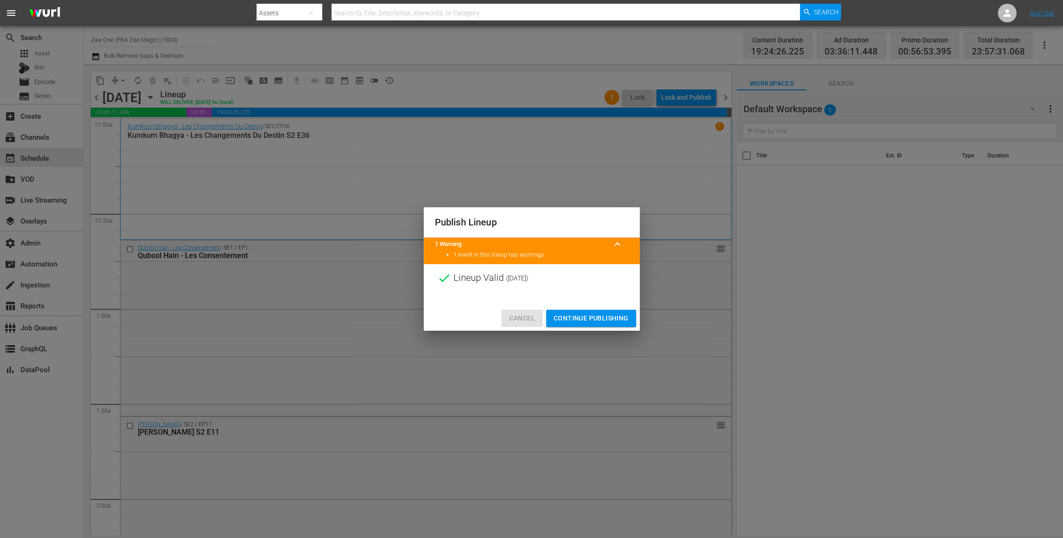
click at [519, 319] on span "Cancel" at bounding box center [522, 319] width 26 height 12
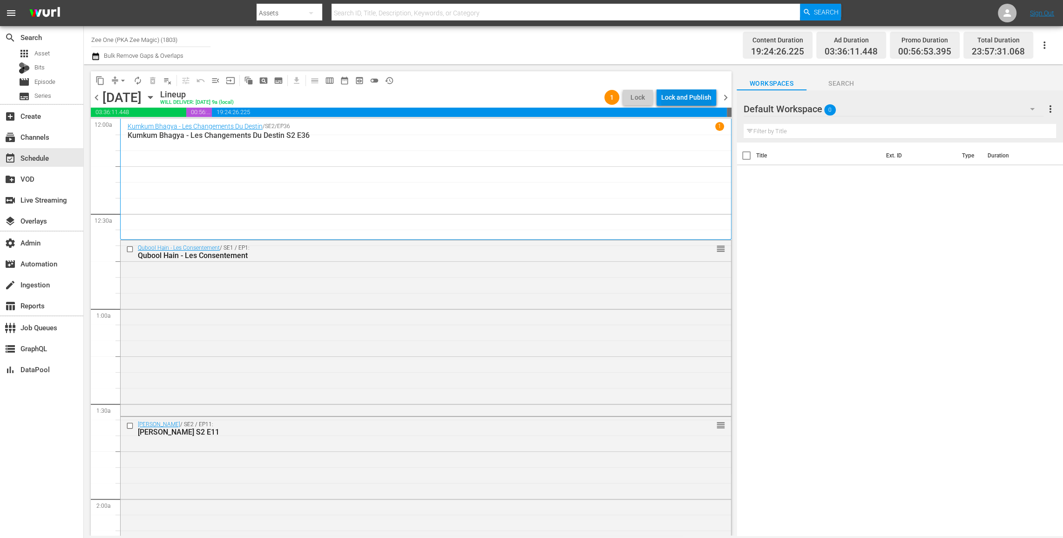
click at [697, 95] on div "Lock and Publish" at bounding box center [686, 97] width 50 height 17
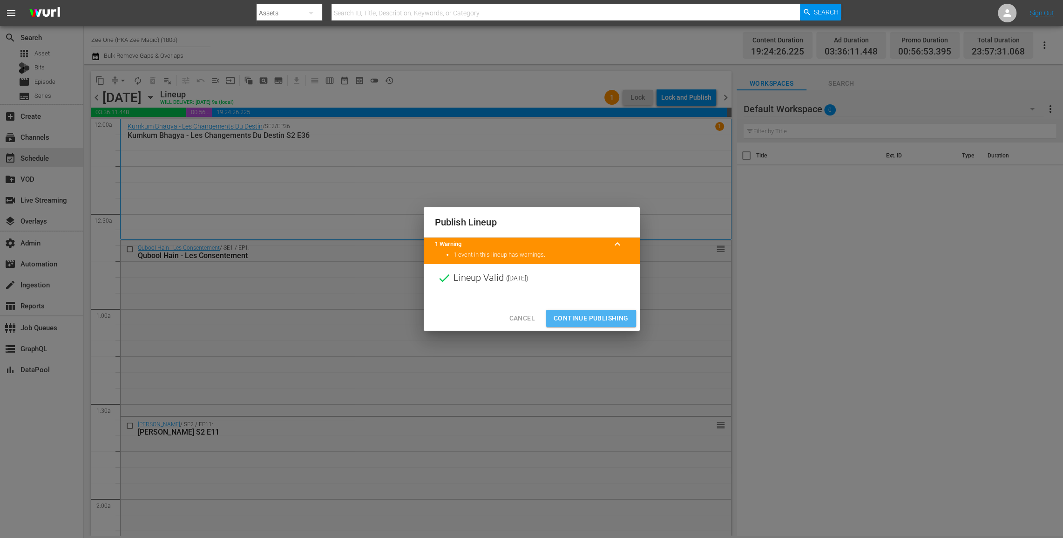
click at [592, 320] on span "Continue Publishing" at bounding box center [591, 319] width 75 height 12
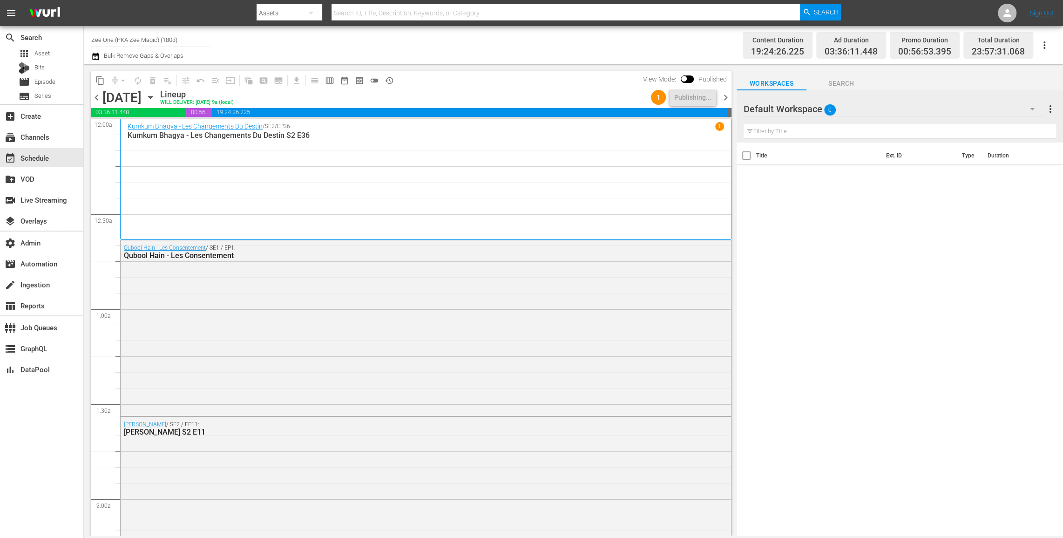
click at [726, 94] on span "chevron_right" at bounding box center [726, 98] width 12 height 12
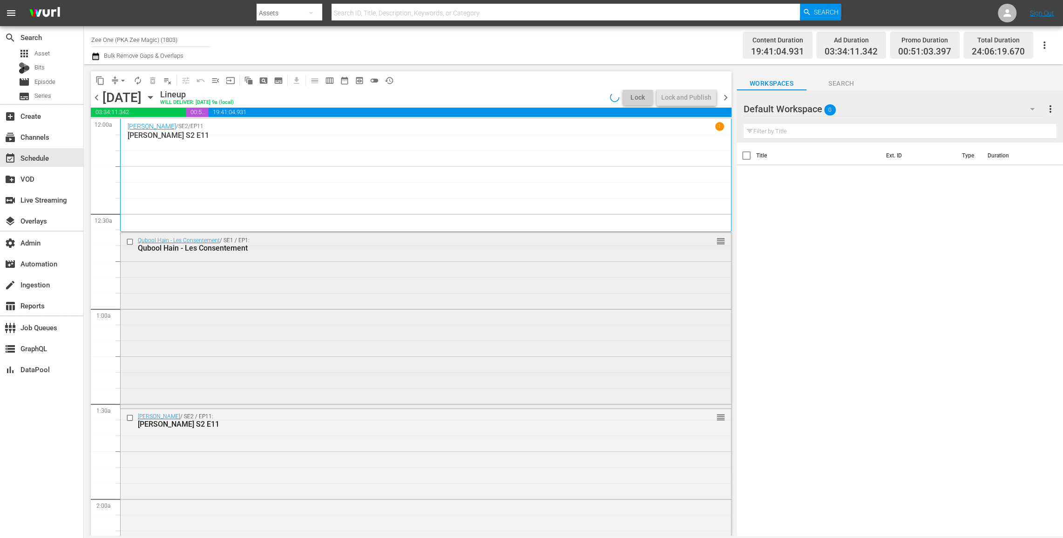
click at [381, 300] on div "Qubool Hain - Les Consentement / SE1 / EP1: Qubool Hain - Les Consentement reor…" at bounding box center [426, 320] width 611 height 174
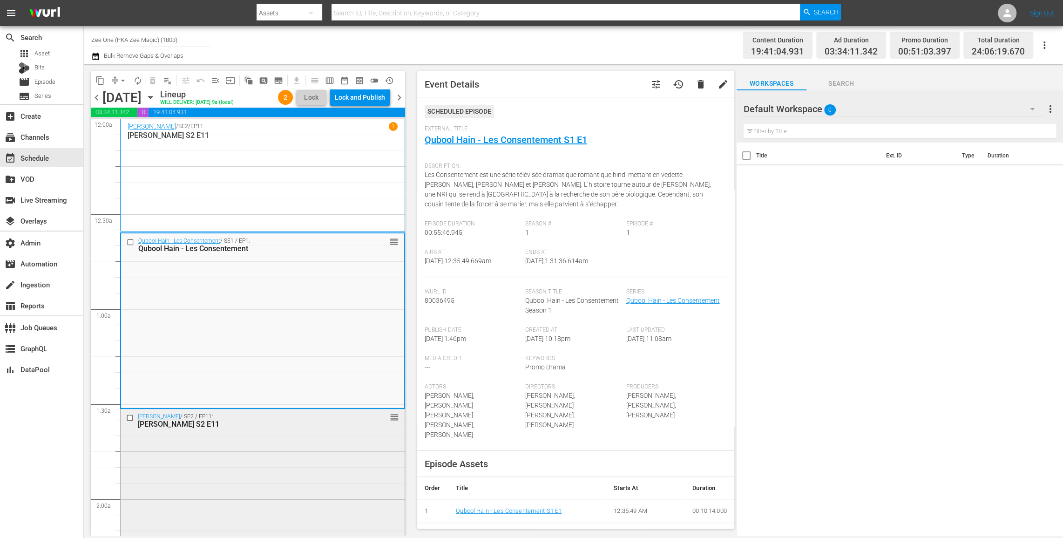
click at [288, 498] on div "Jodha Akbar / SE2 / EP11: Jodha Akbar S2 E11 reorder" at bounding box center [263, 494] width 284 height 171
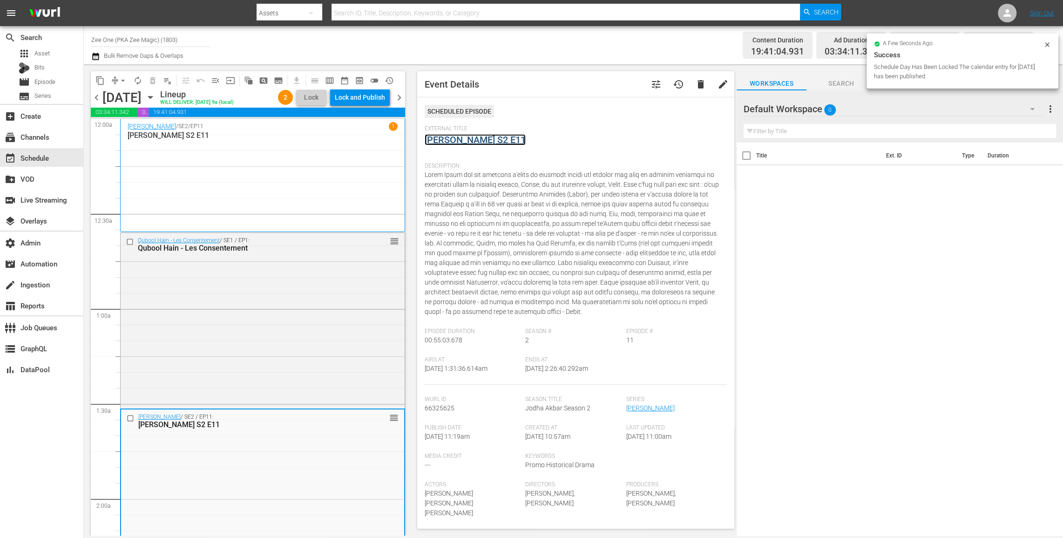
click at [476, 139] on link "Jodha Akbar S2 E11" at bounding box center [475, 139] width 101 height 11
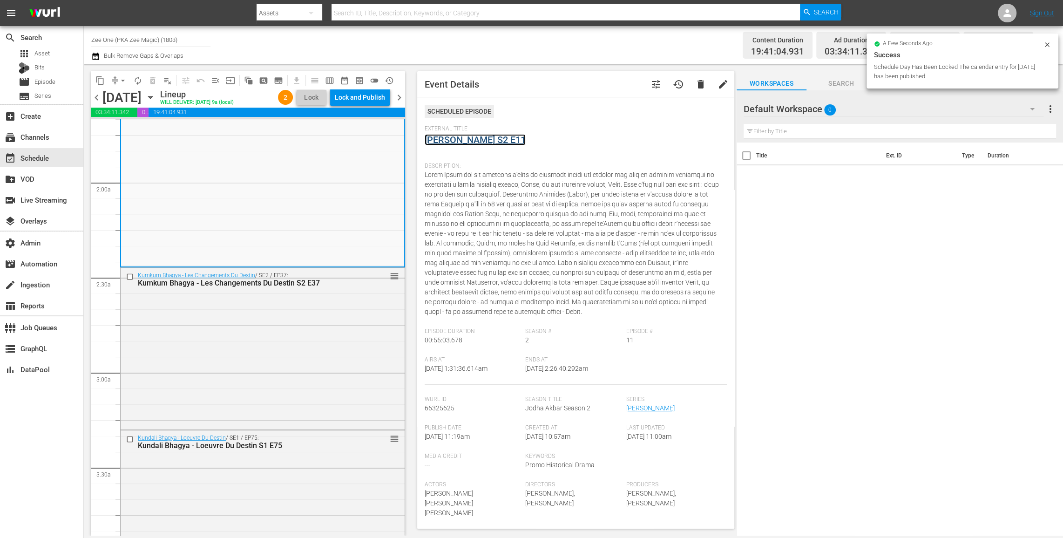
scroll to position [442, 0]
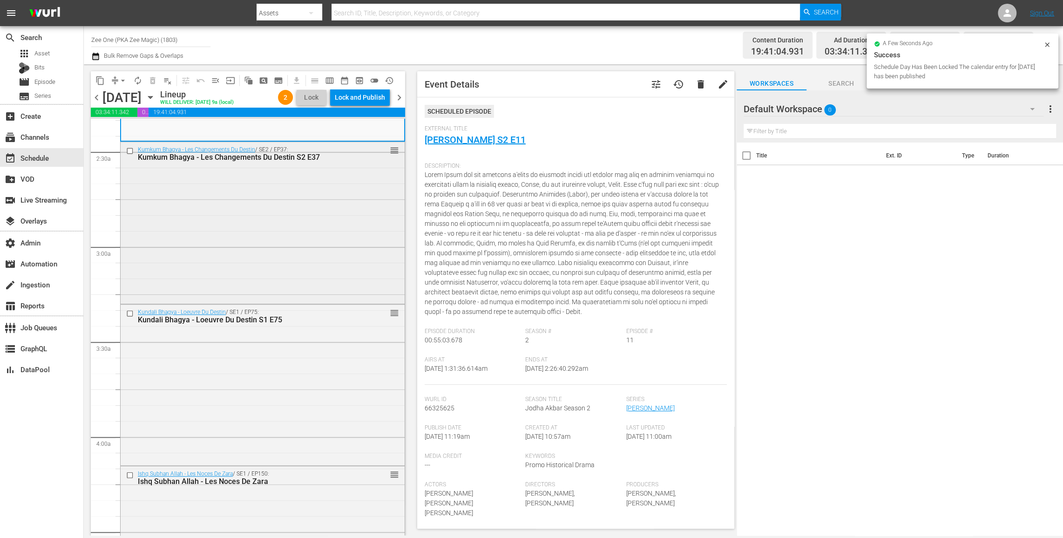
click at [351, 197] on div "Kumkum Bhagya - Les Changements Du Destin / SE2 / EP37: Kumkum Bhagya - Les Cha…" at bounding box center [263, 222] width 284 height 160
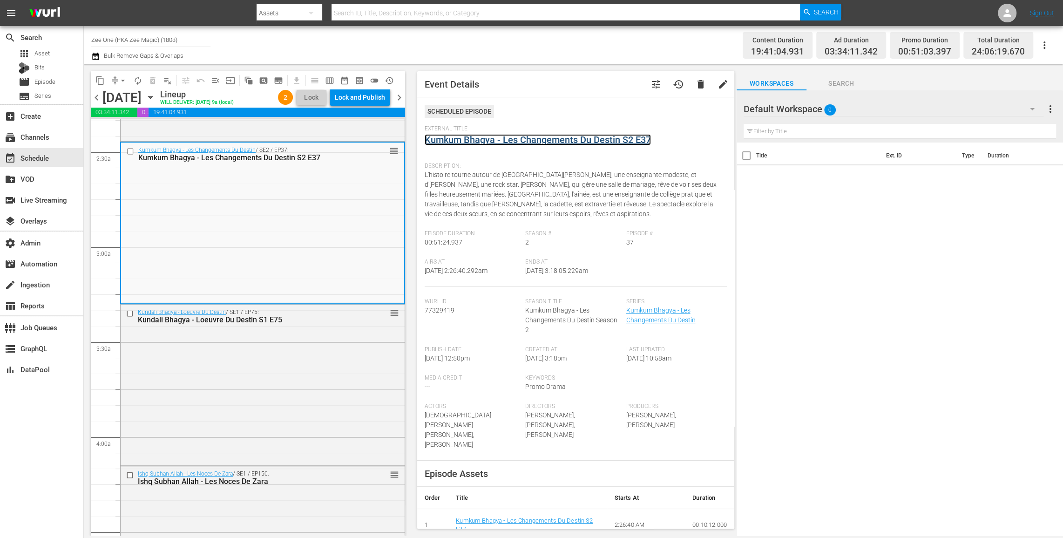
click at [442, 138] on link "Kumkum Bhagya - Les Changements Du Destin S2 E37" at bounding box center [538, 139] width 226 height 11
click at [347, 373] on div "Kundali Bhagya - Loeuvre Du Destin / SE1 / EP75: Kundali Bhagya - Loeuvre Du De…" at bounding box center [263, 384] width 284 height 159
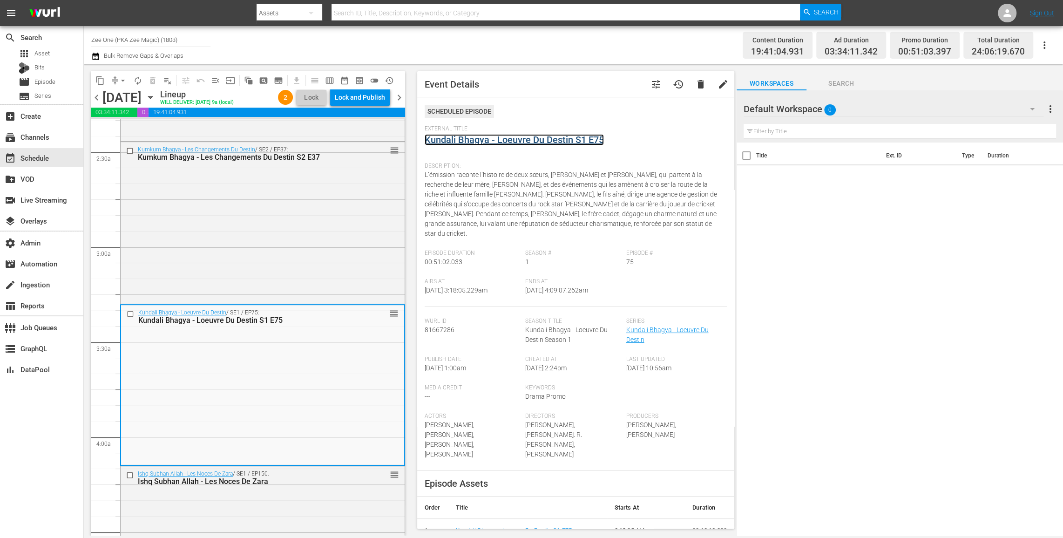
click at [441, 140] on link "Kundali Bhagya - Loeuvre Du Destin S1 E75" at bounding box center [514, 139] width 179 height 11
click at [98, 96] on span "chevron_left" at bounding box center [97, 98] width 12 height 12
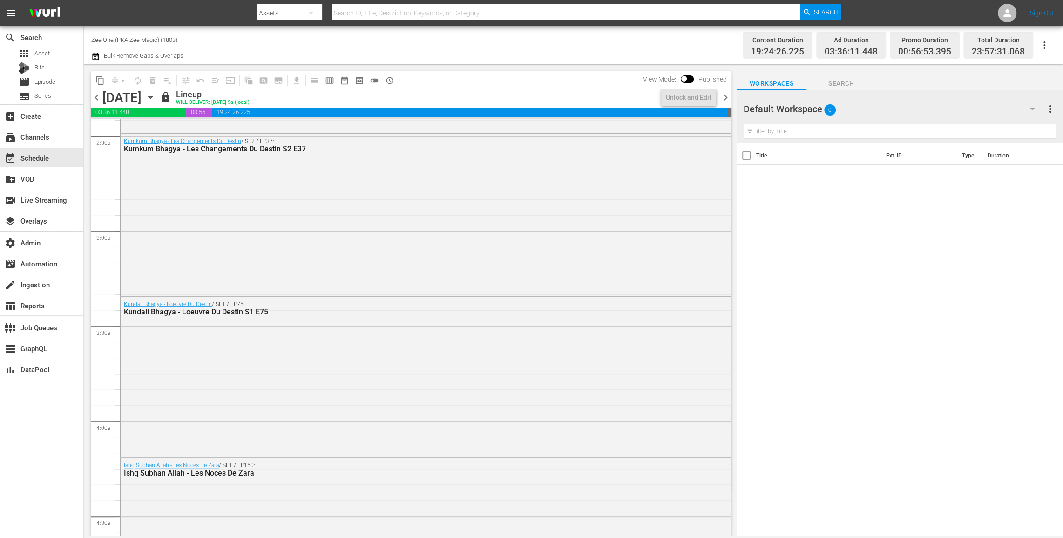
scroll to position [442, 0]
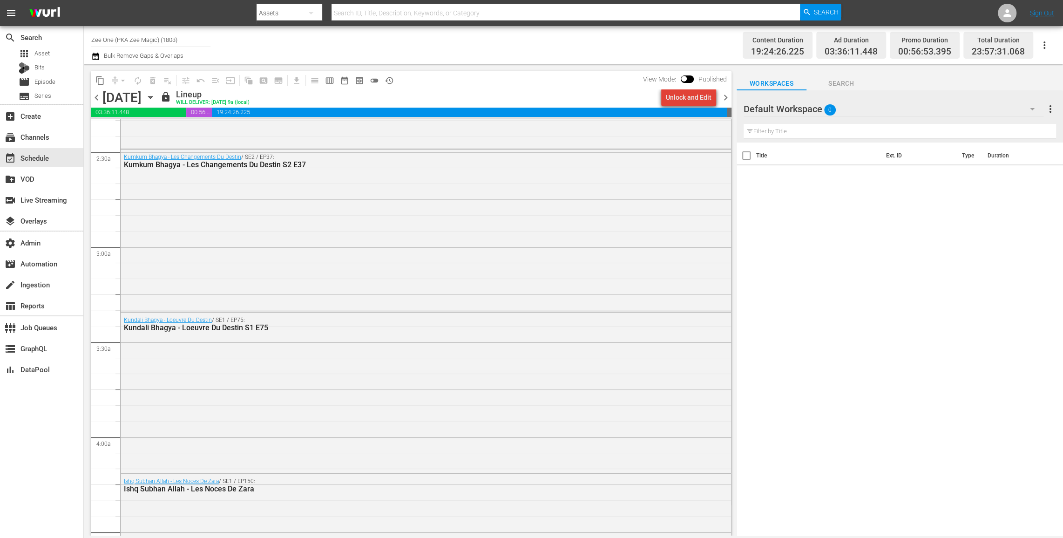
click at [693, 100] on div "Unlock and Edit" at bounding box center [689, 97] width 46 height 17
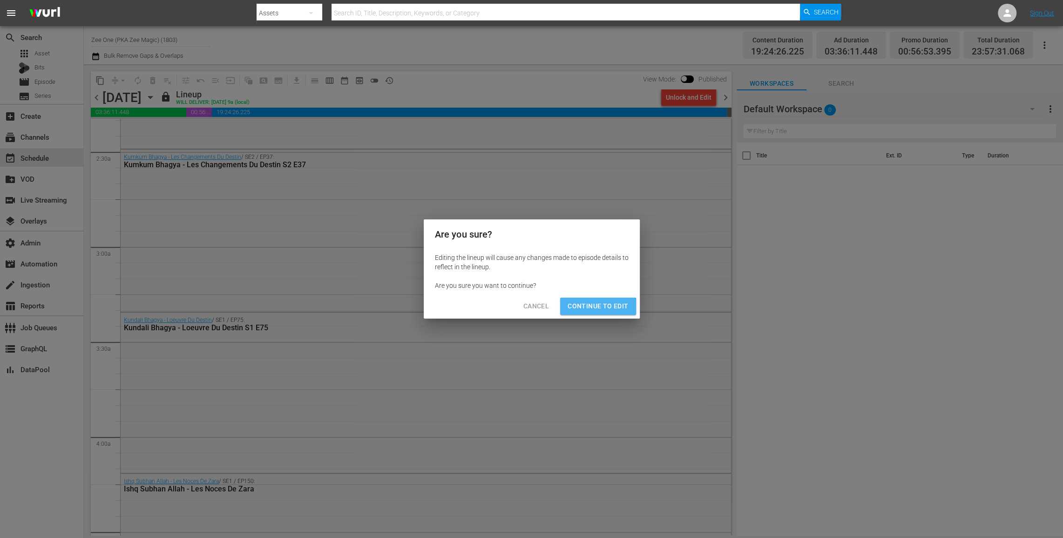
click at [593, 311] on span "Continue to Edit" at bounding box center [598, 306] width 61 height 12
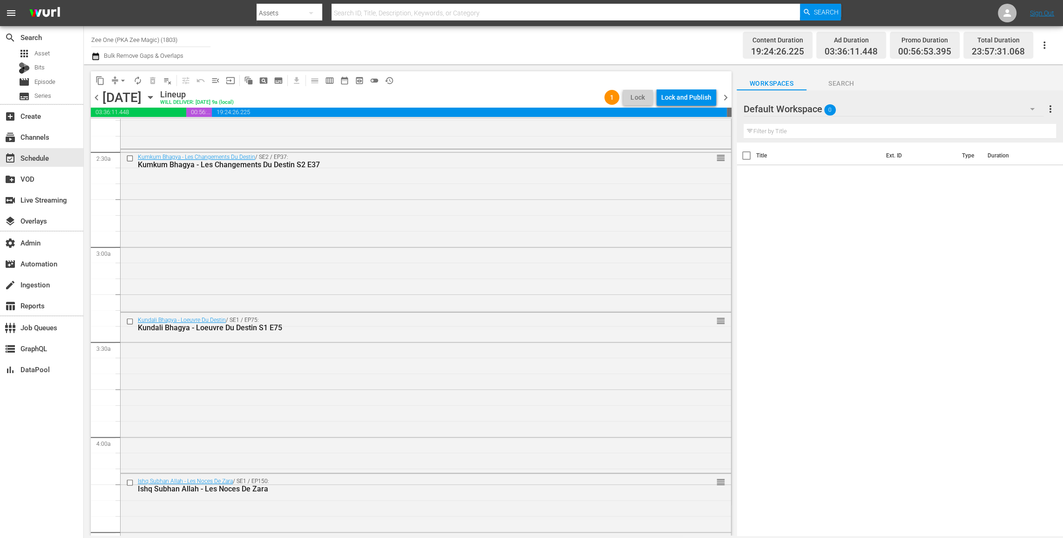
click at [97, 95] on span "chevron_left" at bounding box center [97, 98] width 12 height 12
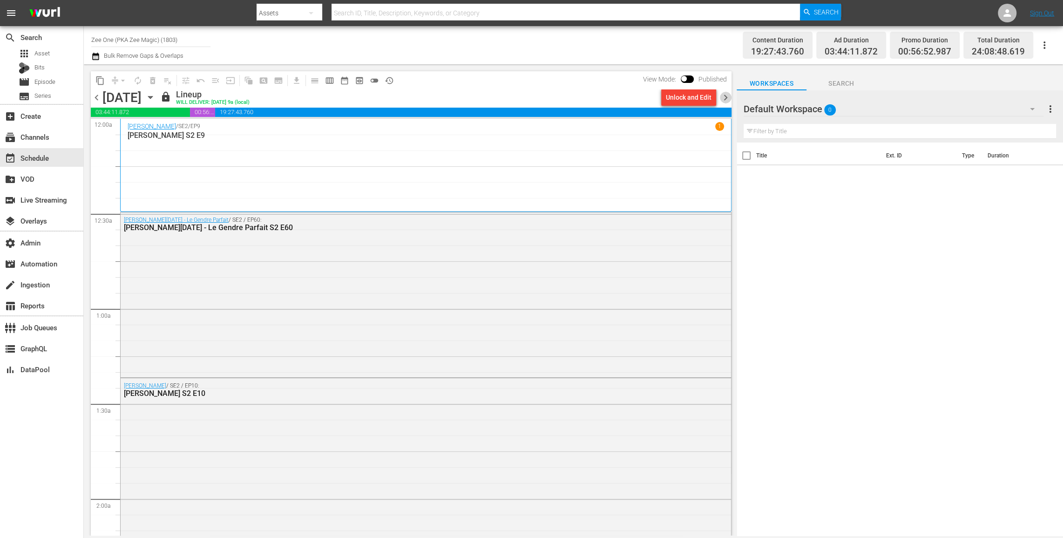
click at [727, 98] on span "chevron_right" at bounding box center [726, 98] width 12 height 12
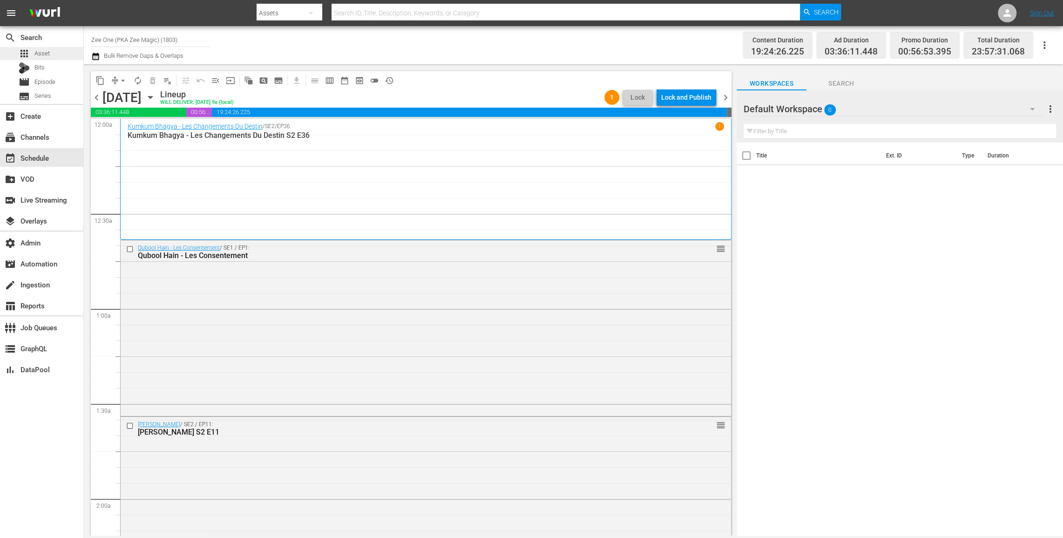
click at [43, 50] on span "Asset" at bounding box center [41, 53] width 15 height 9
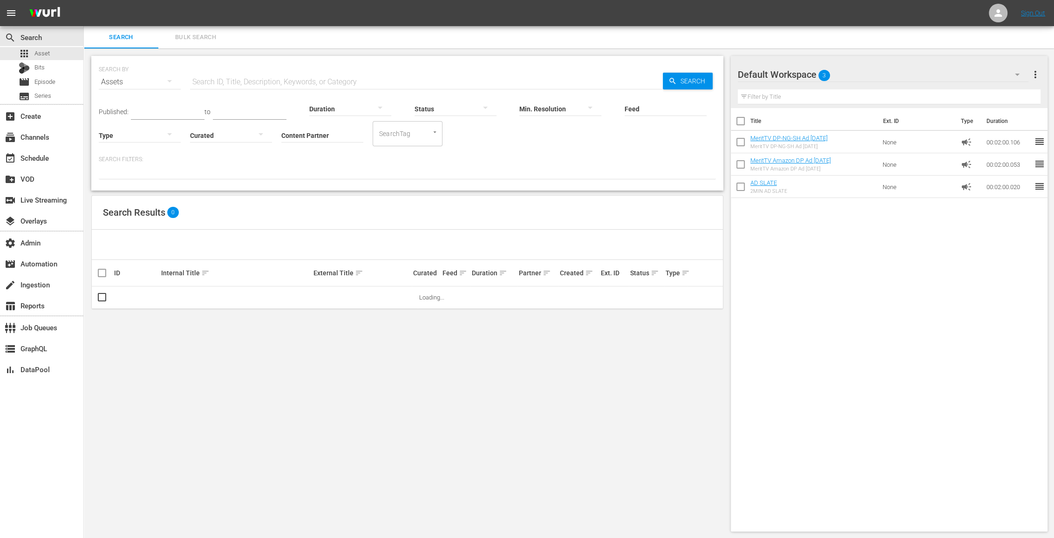
click at [310, 134] on input "Content Partner" at bounding box center [322, 136] width 82 height 34
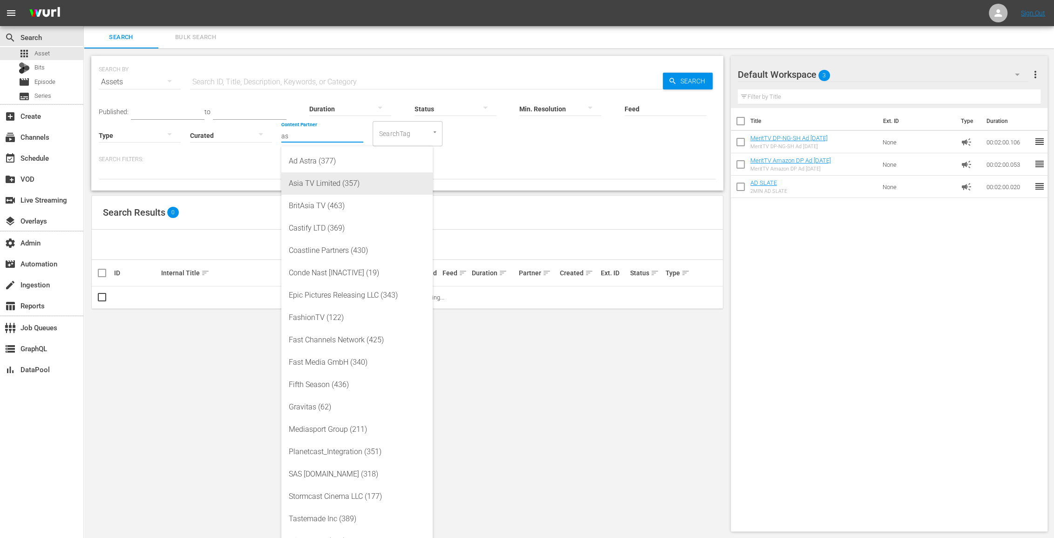
click at [307, 183] on div "Asia TV Limited (357)" at bounding box center [357, 183] width 136 height 22
type input "Asia TV Limited (357)"
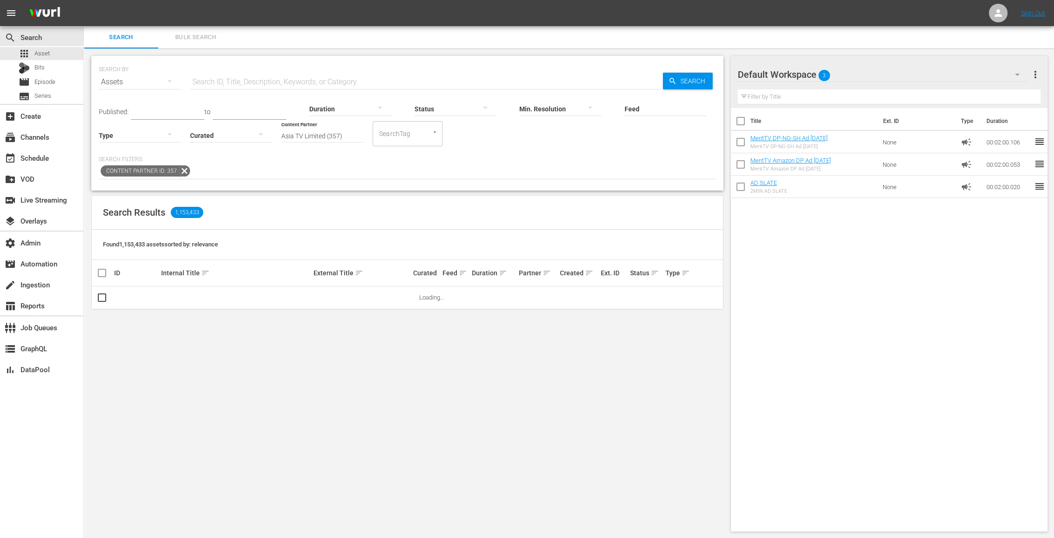
click at [152, 137] on div at bounding box center [140, 135] width 82 height 26
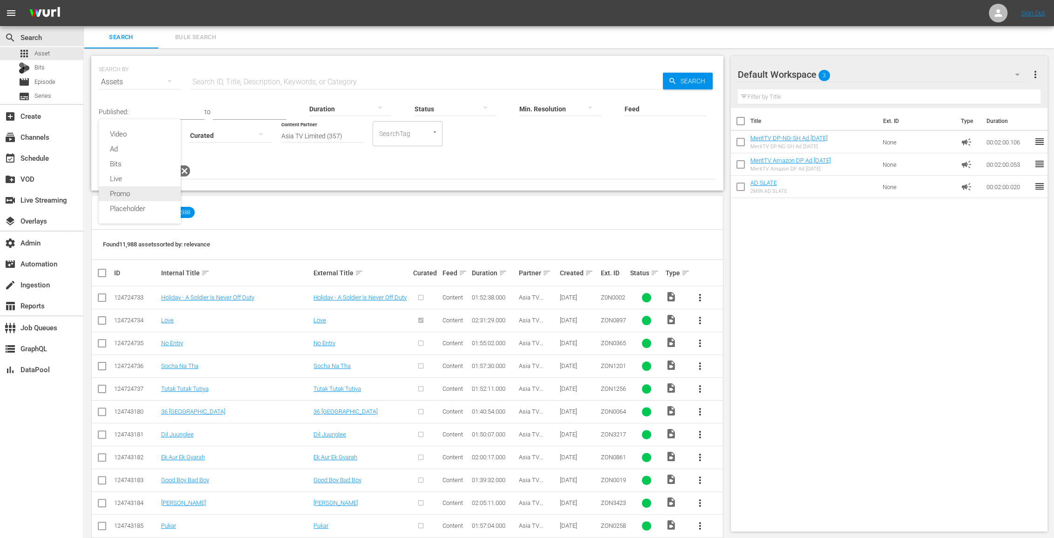
click at [149, 193] on div "Promo" at bounding box center [140, 193] width 82 height 15
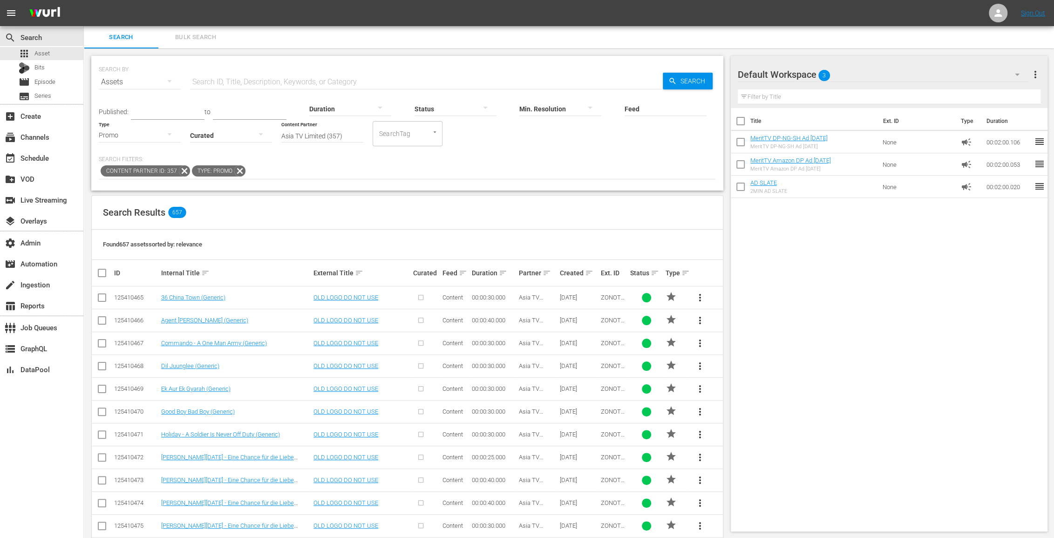
click at [221, 85] on input "text" at bounding box center [426, 82] width 473 height 22
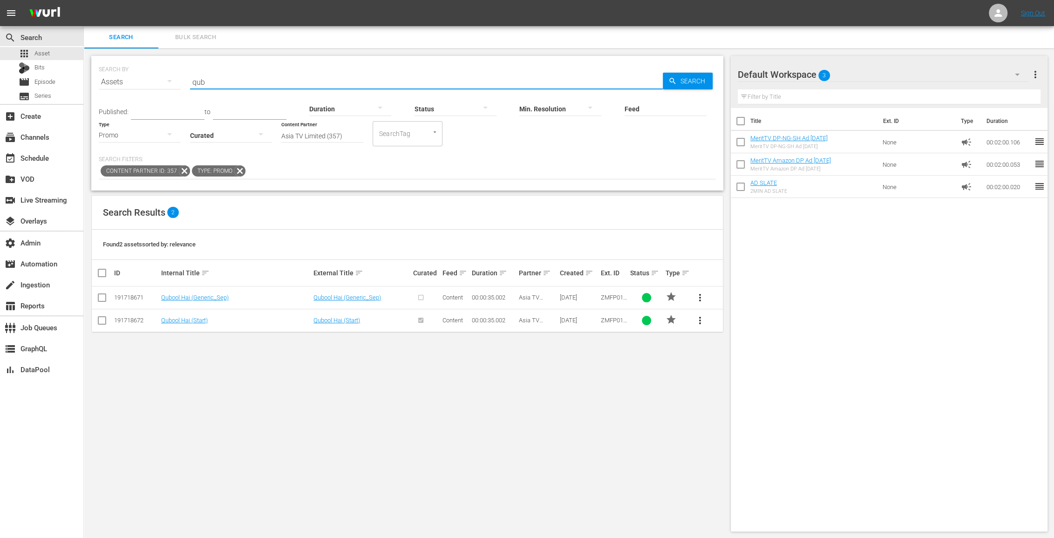
type input "qub"
click at [703, 323] on span "more_vert" at bounding box center [699, 320] width 11 height 11
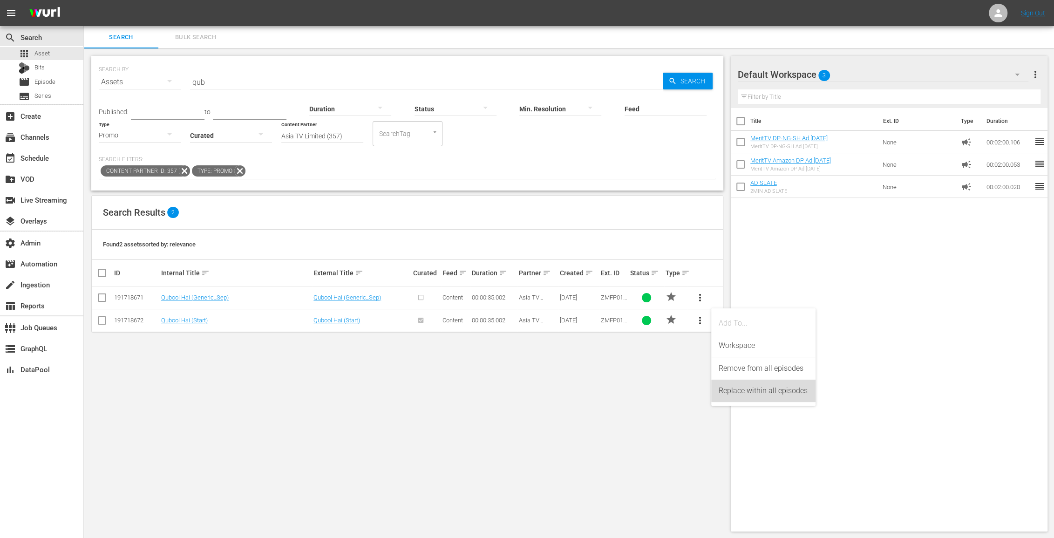
click at [737, 391] on div "Replace within all episodes" at bounding box center [763, 391] width 89 height 22
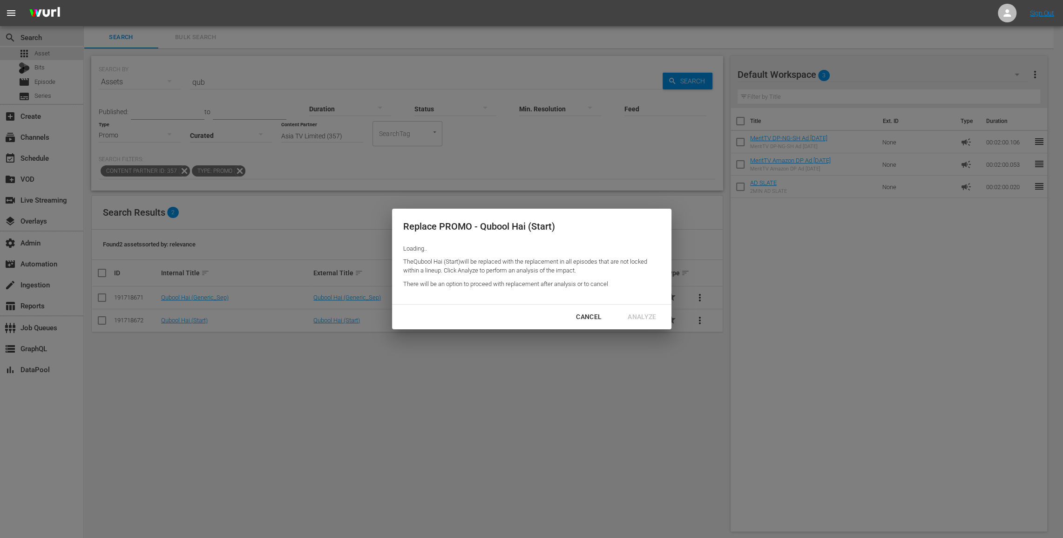
click at [423, 249] on div "Loading.." at bounding box center [529, 249] width 252 height 9
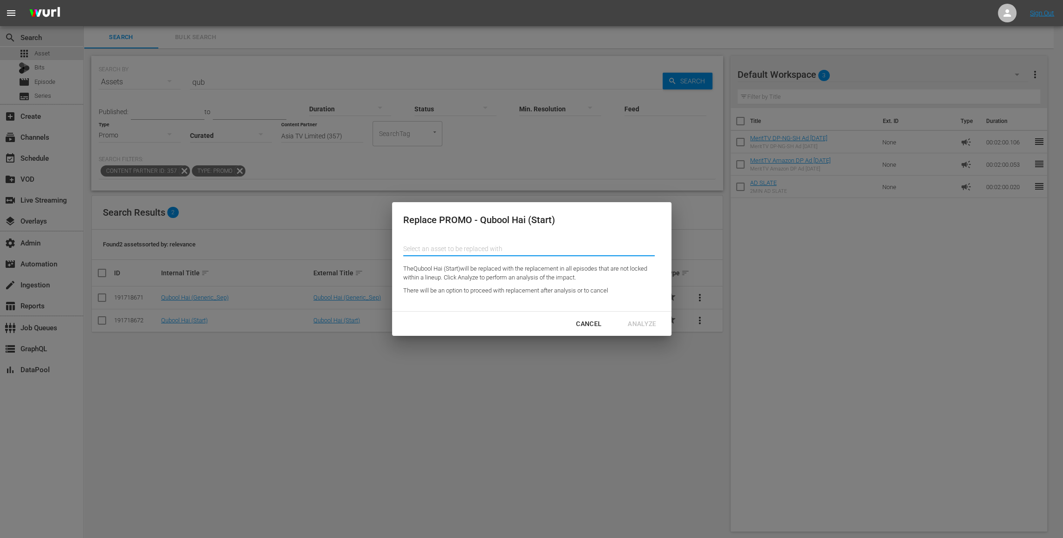
click at [454, 249] on input "Content Partner" at bounding box center [529, 249] width 252 height 22
click at [456, 281] on div "Qubool Hai (Generic_Sep) (191718671)" at bounding box center [478, 275] width 136 height 22
type input "Qubool Hai (Generic_Sep) (191718671)"
click at [643, 326] on div "Analyze" at bounding box center [641, 324] width 43 height 12
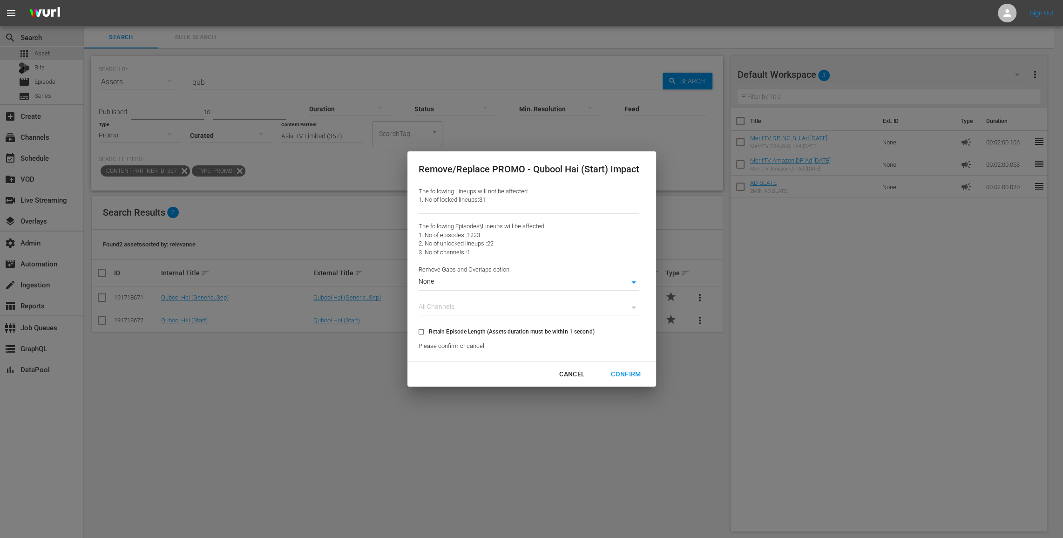
click at [629, 375] on div "Confirm" at bounding box center [626, 374] width 45 height 12
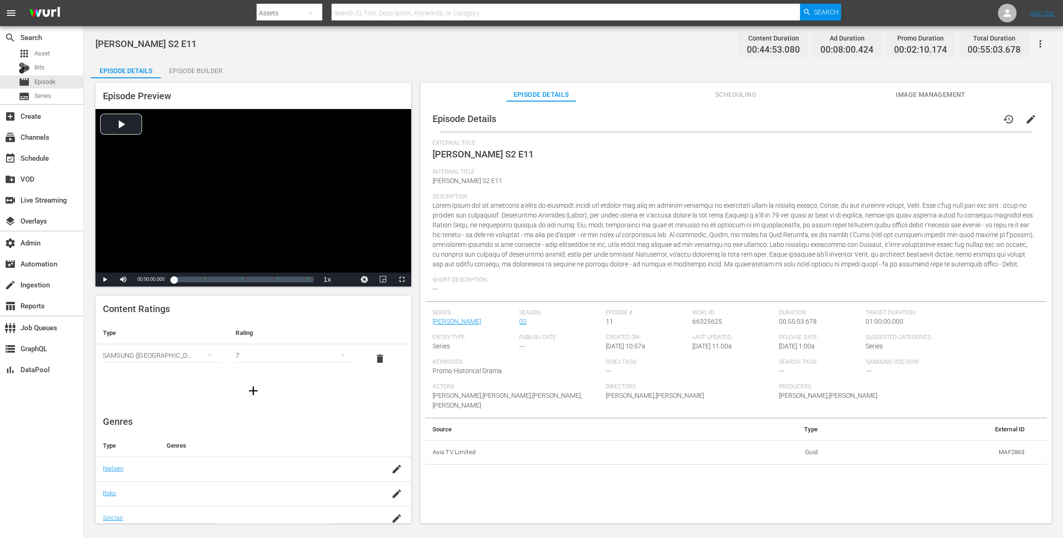
click at [207, 69] on div "Episode Builder" at bounding box center [196, 71] width 70 height 22
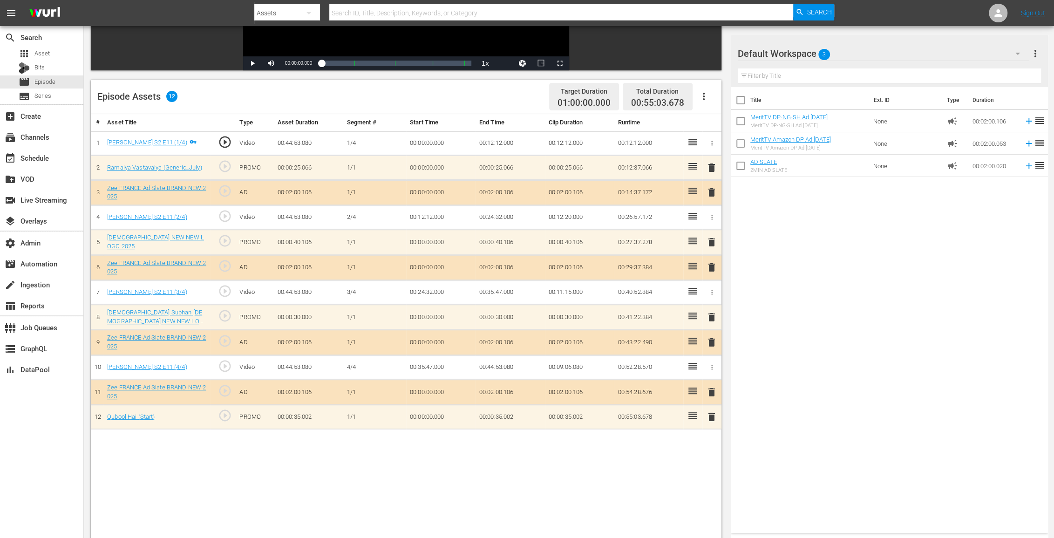
scroll to position [189, 0]
